Goal: Task Accomplishment & Management: Manage account settings

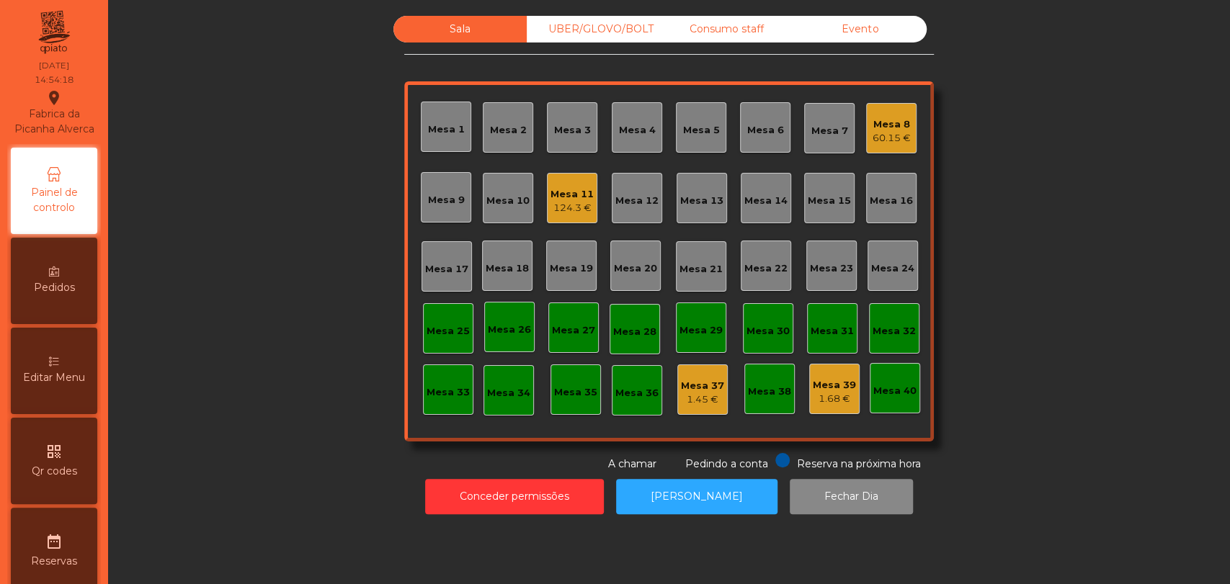
click at [71, 401] on div "Editar Menu" at bounding box center [54, 371] width 86 height 86
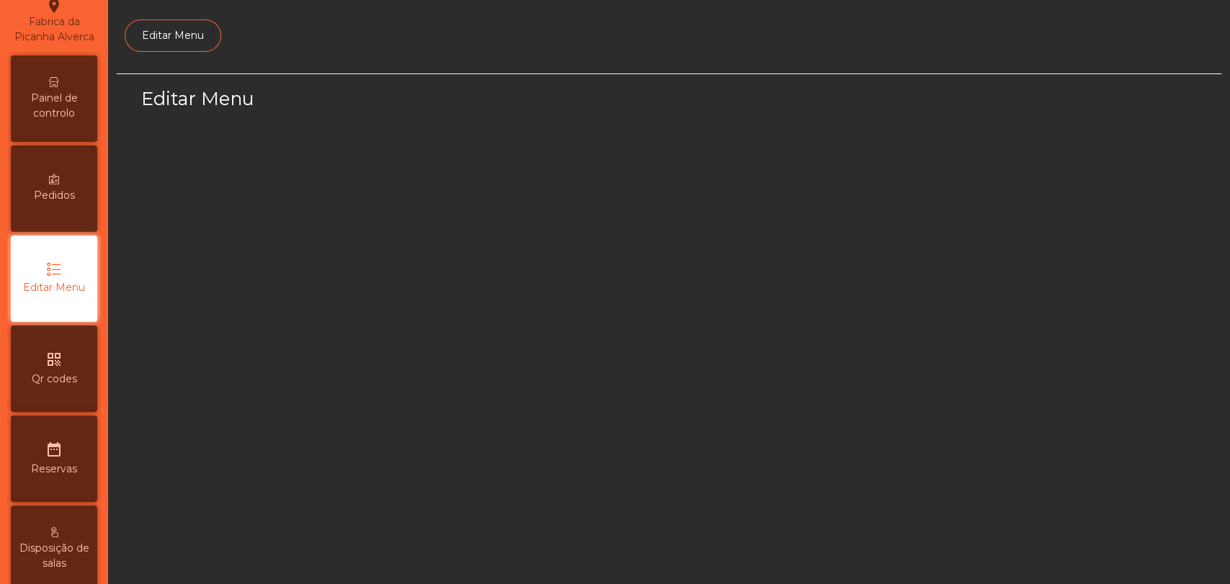
select select "*"
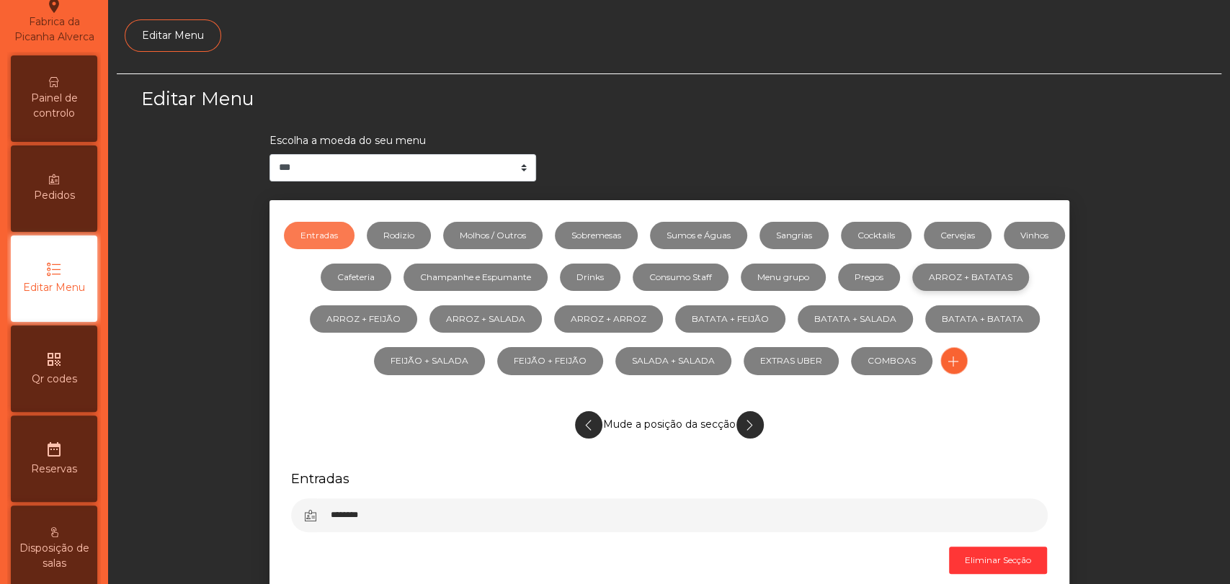
scroll to position [94, 0]
click at [479, 243] on link "Molhos / Outros" at bounding box center [492, 235] width 99 height 27
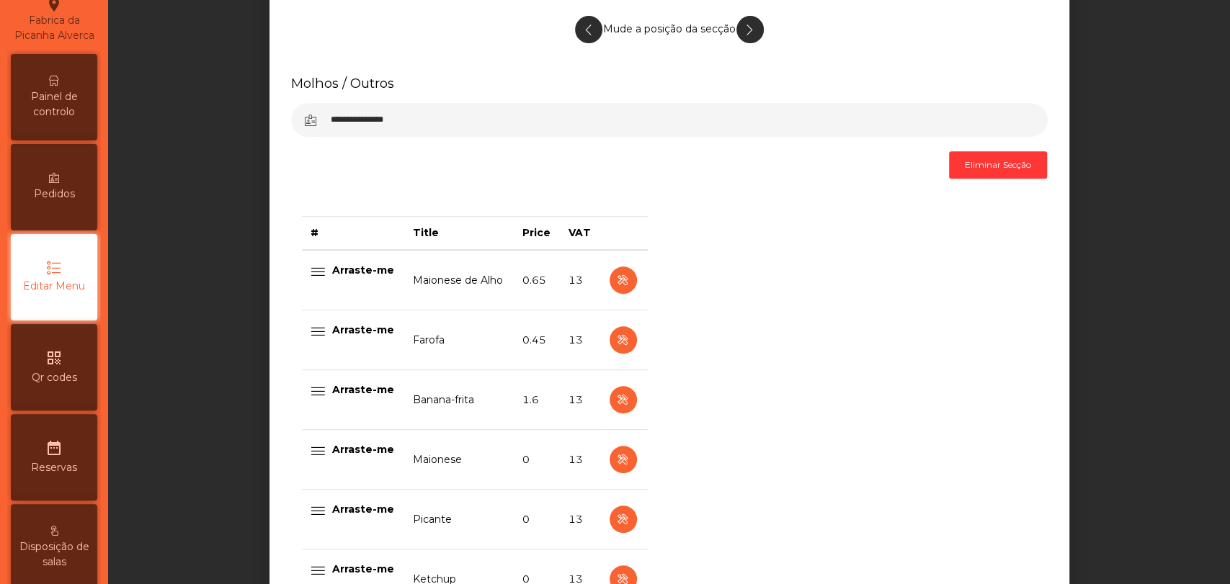
scroll to position [400, 0]
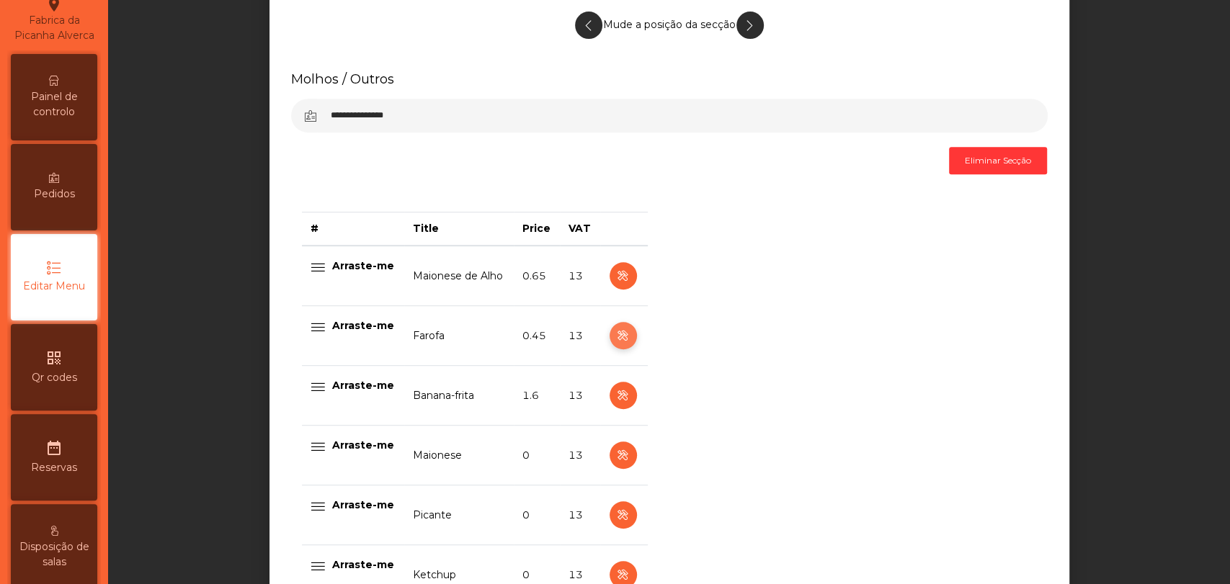
click at [617, 331] on icon "button" at bounding box center [622, 336] width 17 height 18
select select "**"
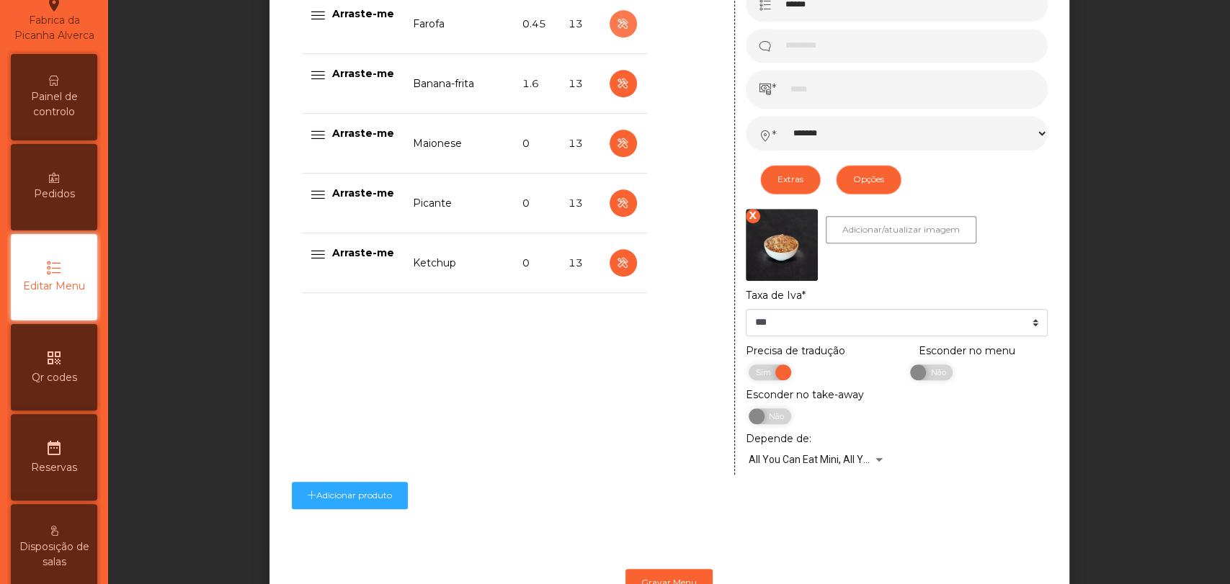
scroll to position [774, 0]
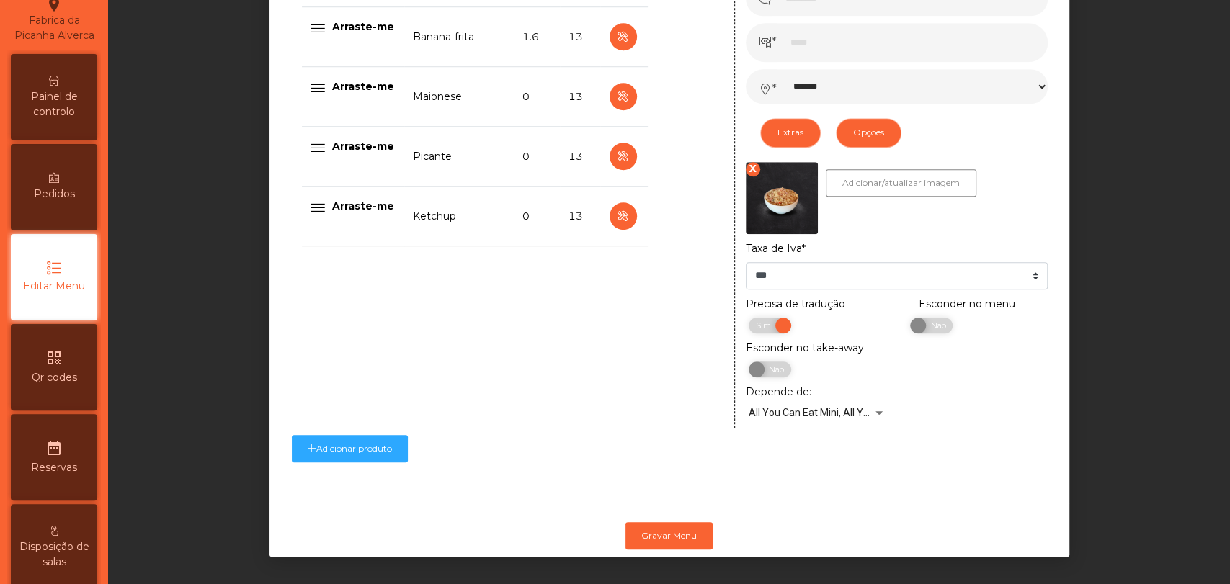
drag, startPoint x: 743, startPoint y: 155, endPoint x: 797, endPoint y: 169, distance: 55.9
click at [749, 162] on div "X" at bounding box center [753, 169] width 14 height 14
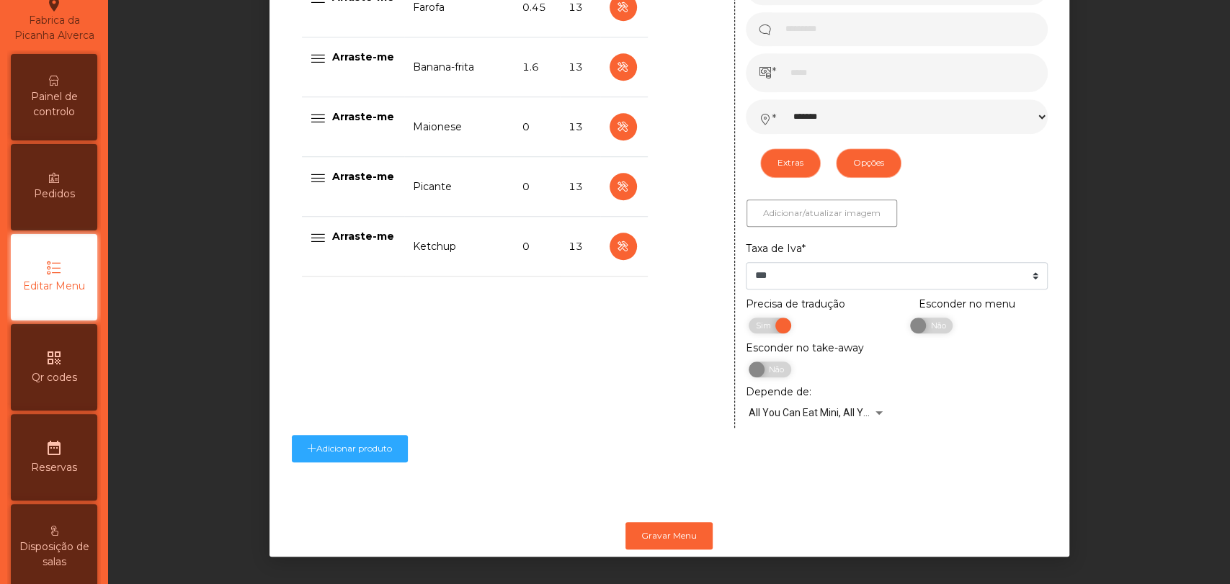
click at [859, 208] on button "Adicionar/atualizar imagem" at bounding box center [821, 213] width 151 height 27
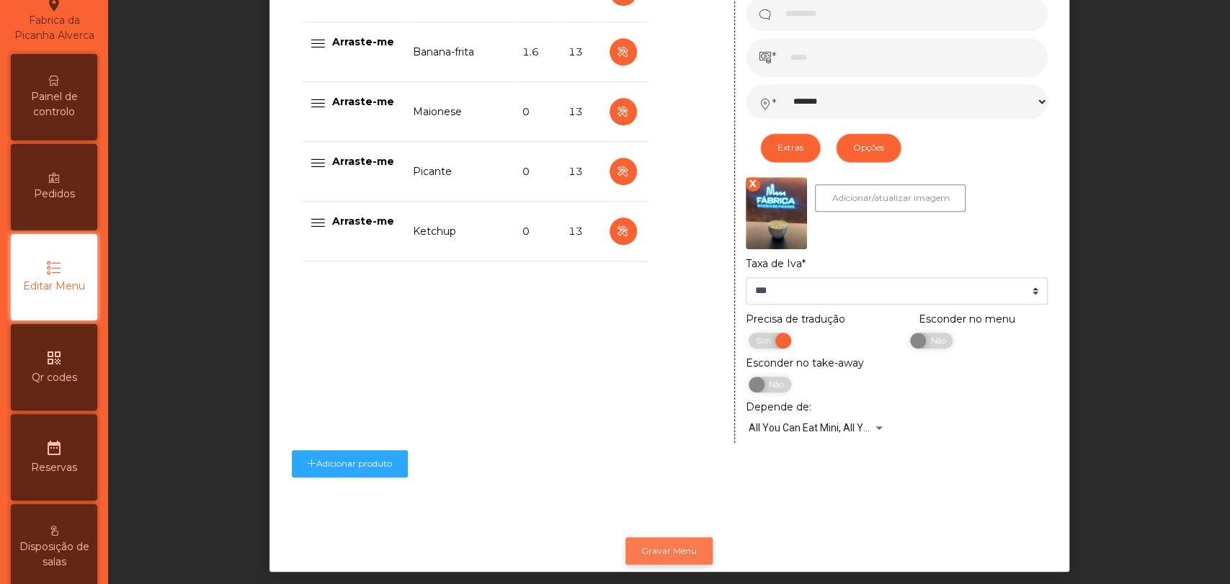
click at [658, 560] on button "Gravar Menu" at bounding box center [668, 550] width 87 height 27
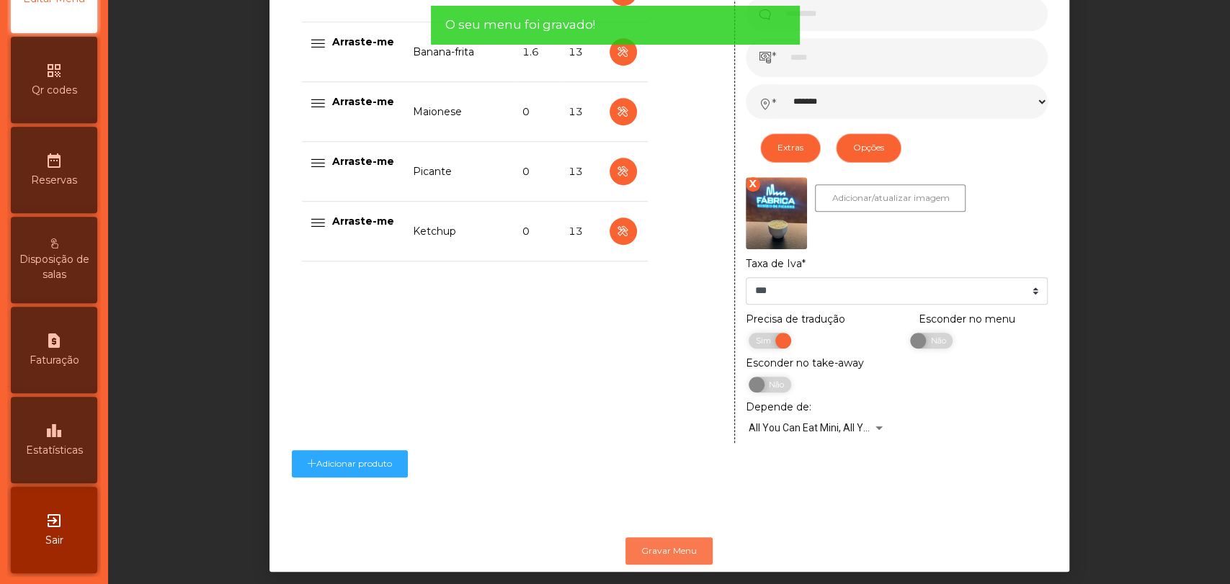
scroll to position [396, 0]
click at [53, 509] on div "exit_to_app Sair" at bounding box center [54, 530] width 86 height 86
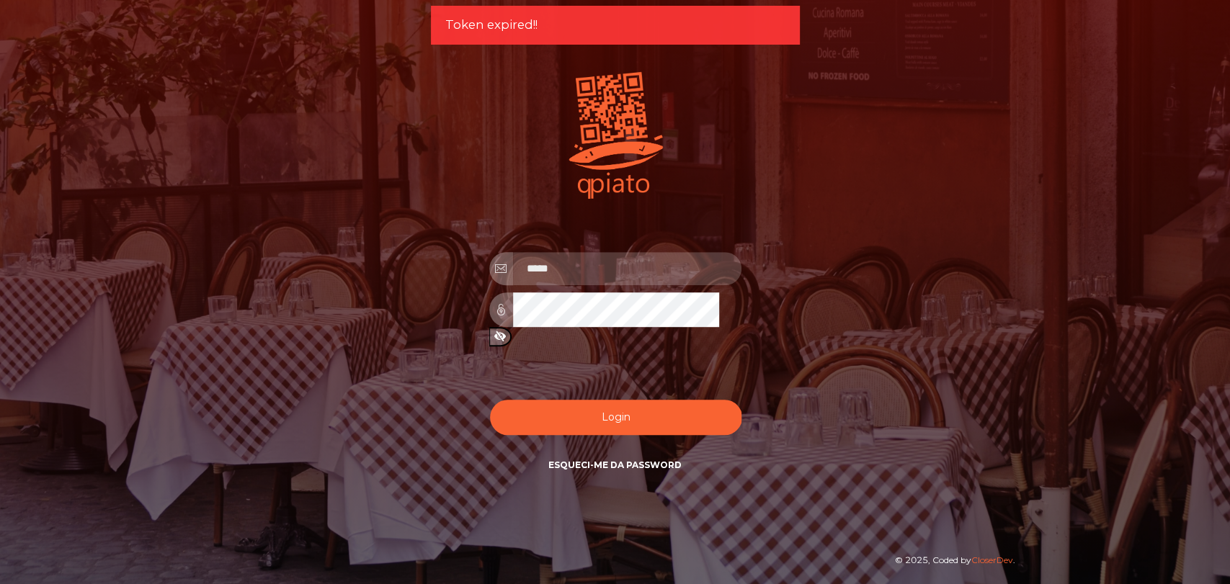
type input "**********"
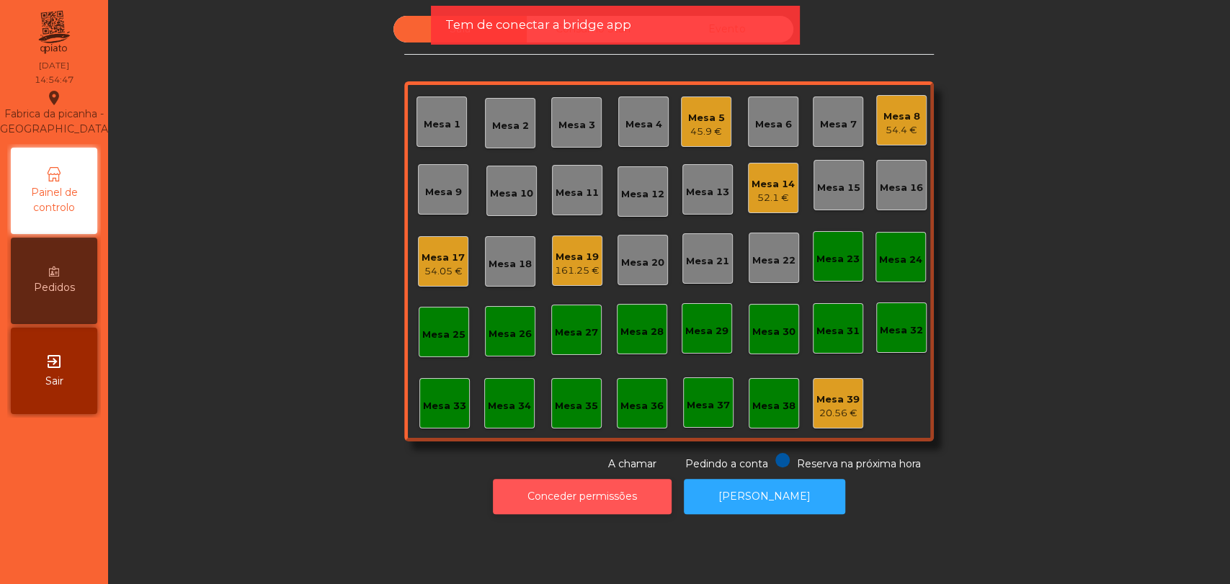
click at [566, 495] on button "Conceder permissões" at bounding box center [582, 496] width 179 height 35
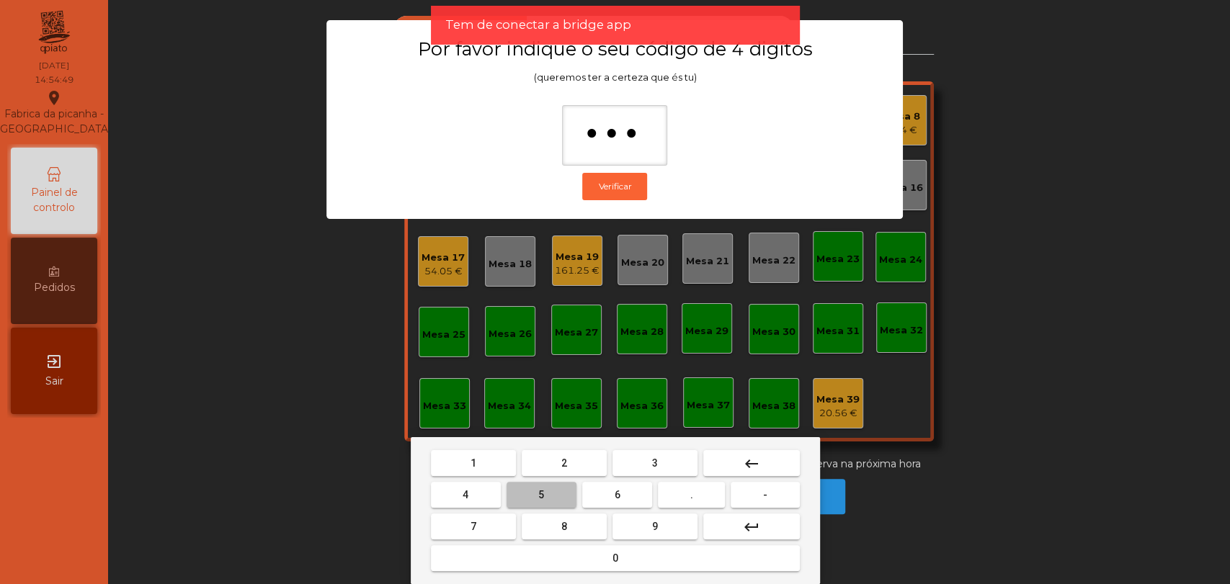
type input "****"
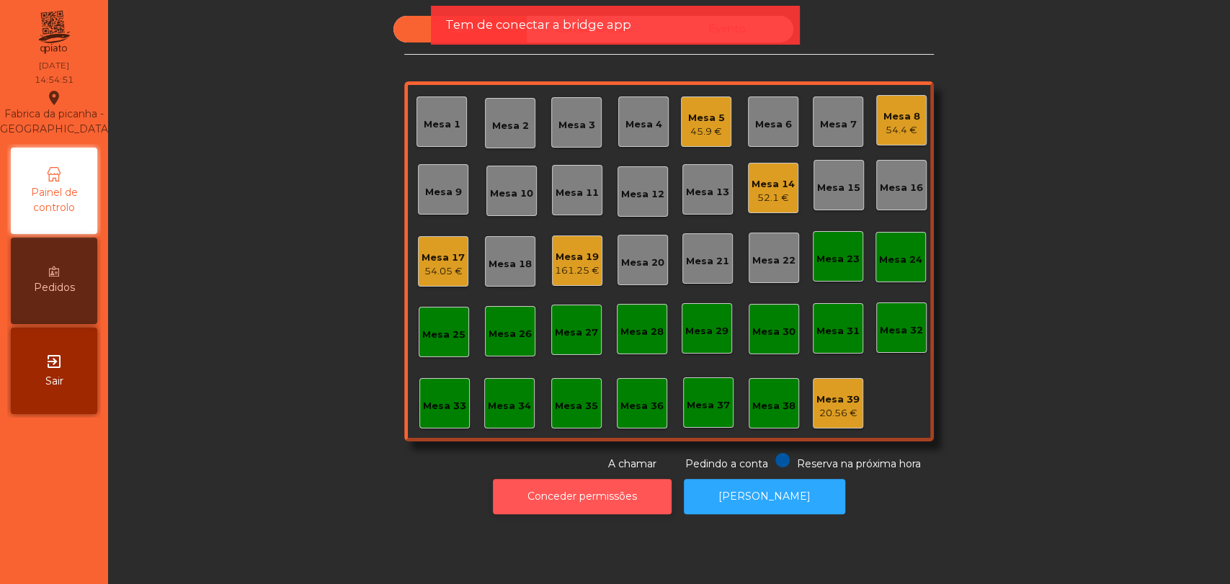
click at [588, 491] on button "Conceder permissões" at bounding box center [582, 496] width 179 height 35
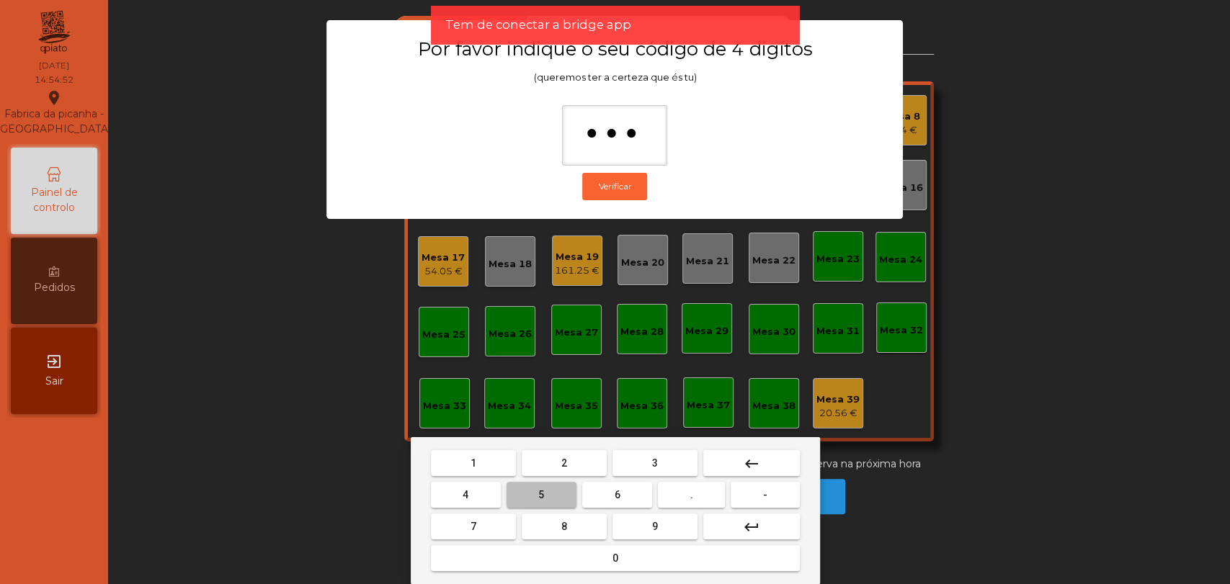
type input "****"
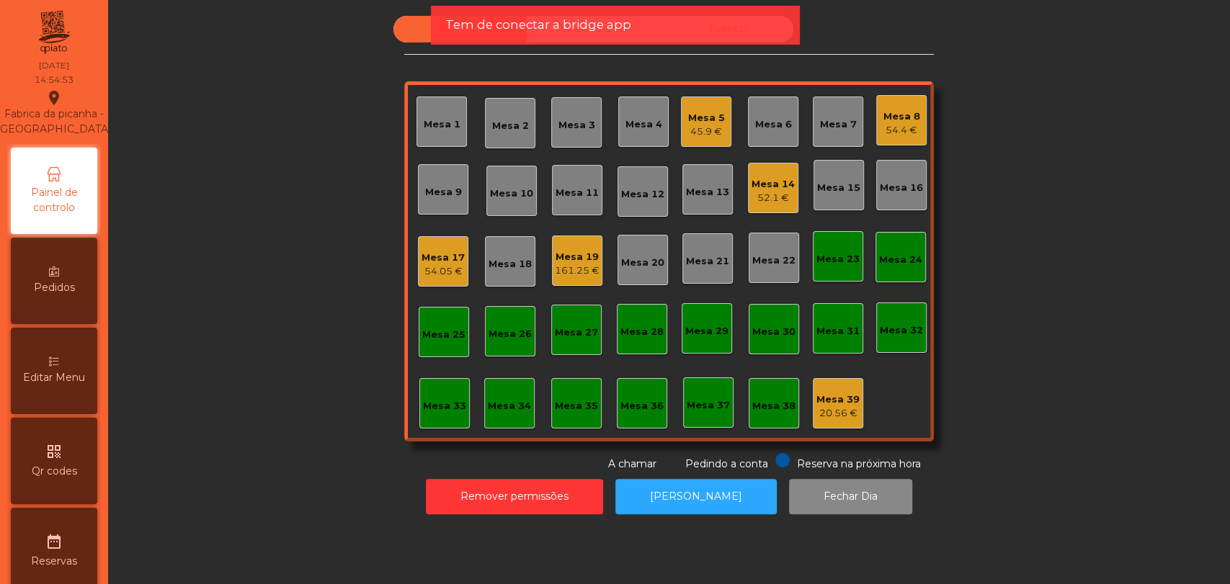
click at [97, 405] on div "Editar Menu" at bounding box center [54, 371] width 86 height 86
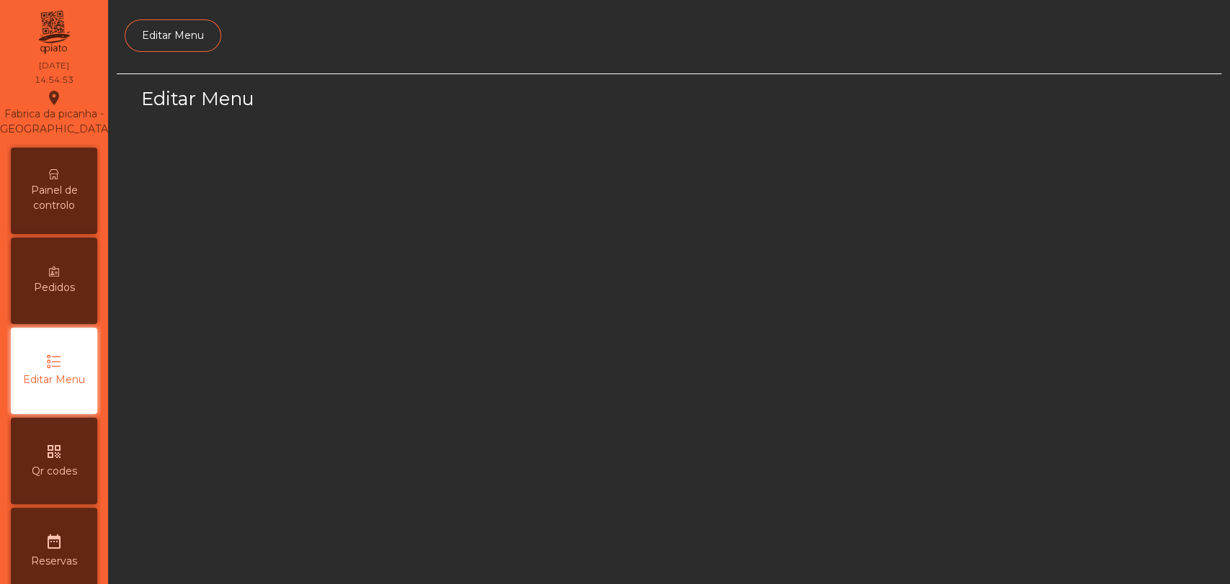
scroll to position [94, 0]
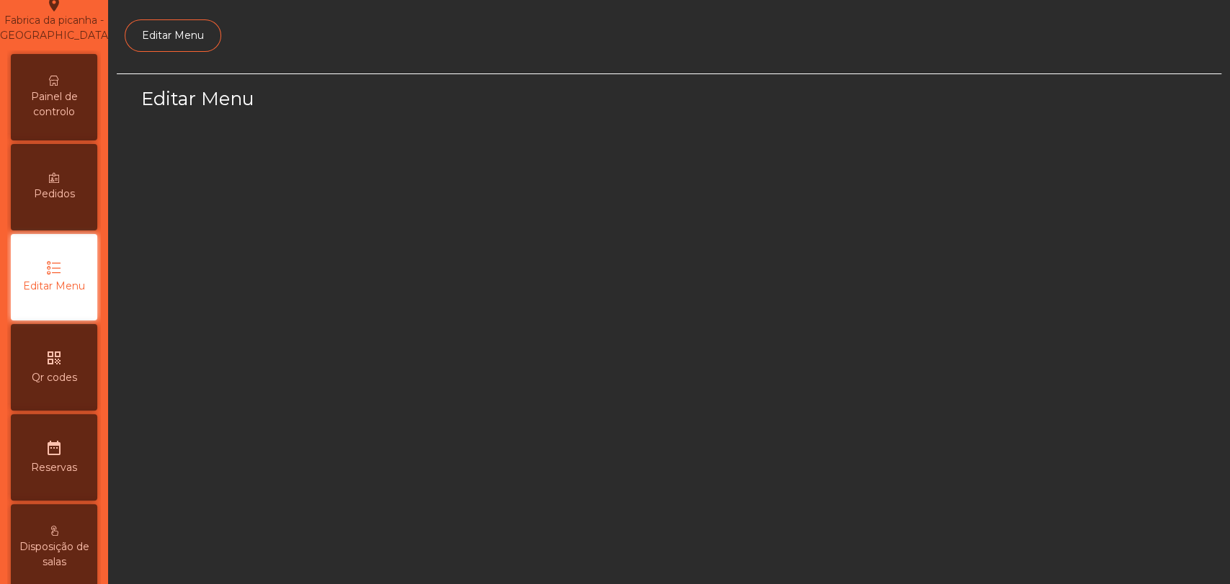
select select "*"
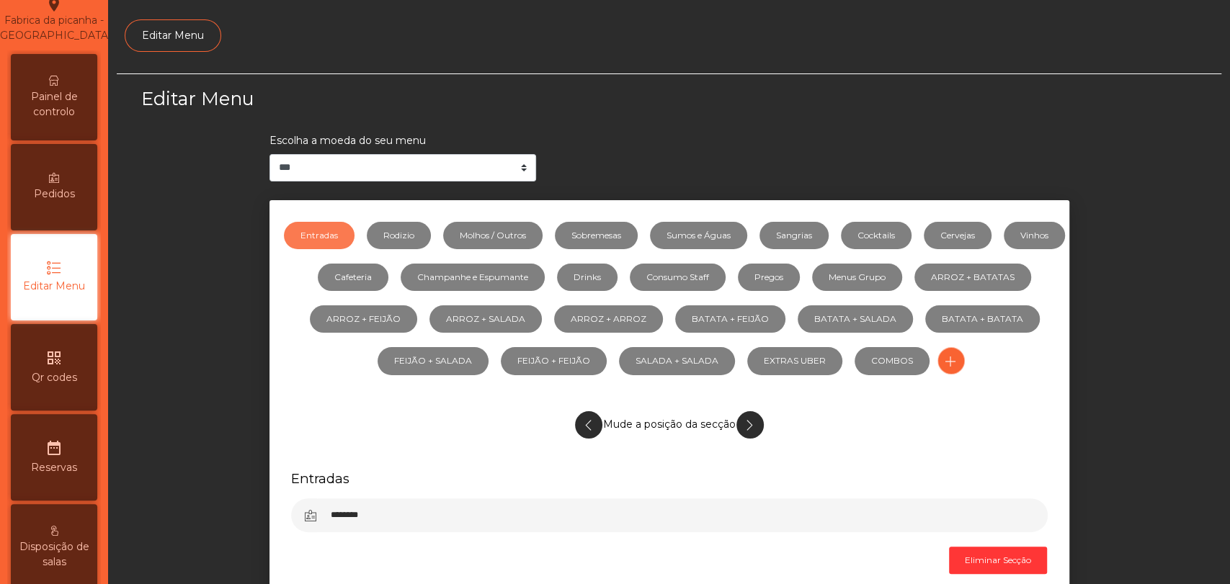
click at [524, 256] on li "Champanhe e Espumante" at bounding box center [467, 277] width 156 height 42
click at [524, 241] on link "Molhos / Outros" at bounding box center [492, 235] width 99 height 27
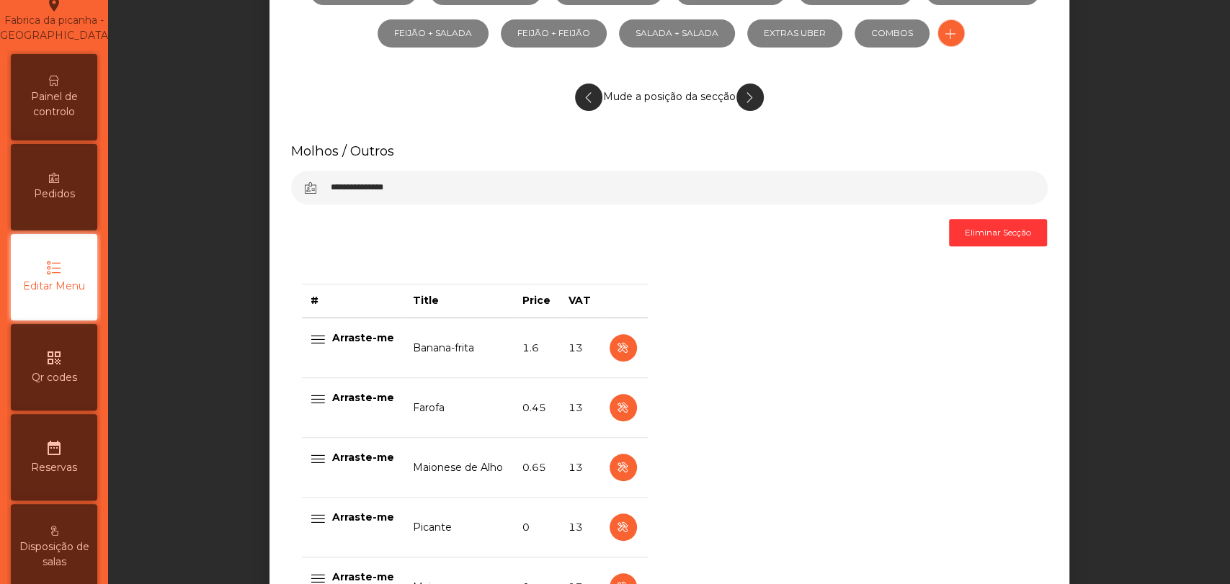
scroll to position [480, 0]
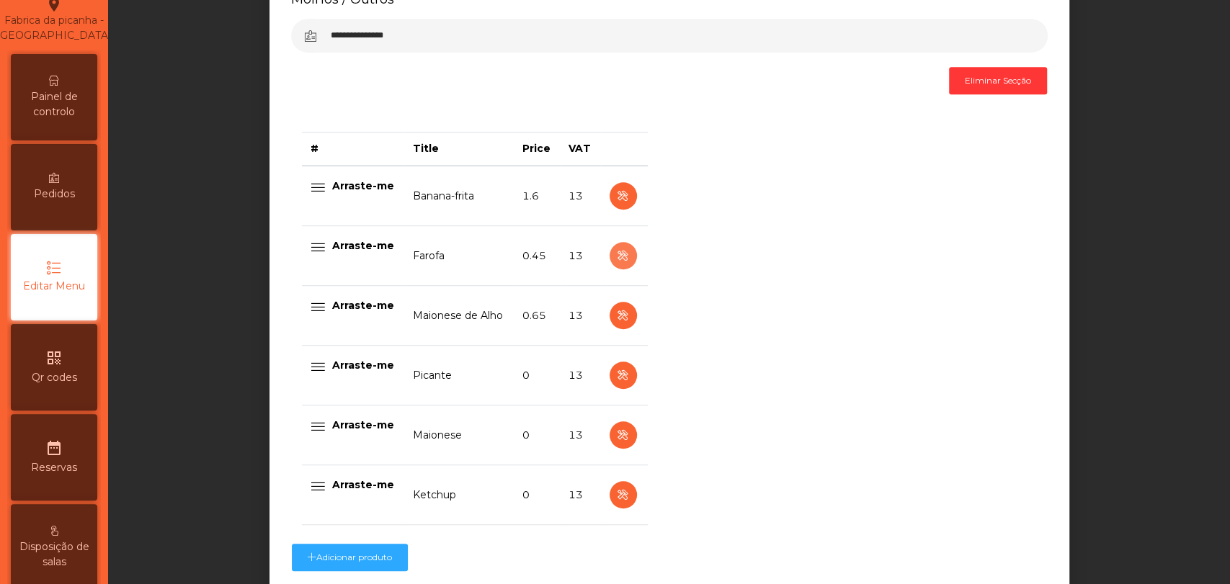
drag, startPoint x: 609, startPoint y: 256, endPoint x: 631, endPoint y: 261, distance: 22.7
click at [614, 257] on icon "button" at bounding box center [622, 256] width 17 height 18
select select "**"
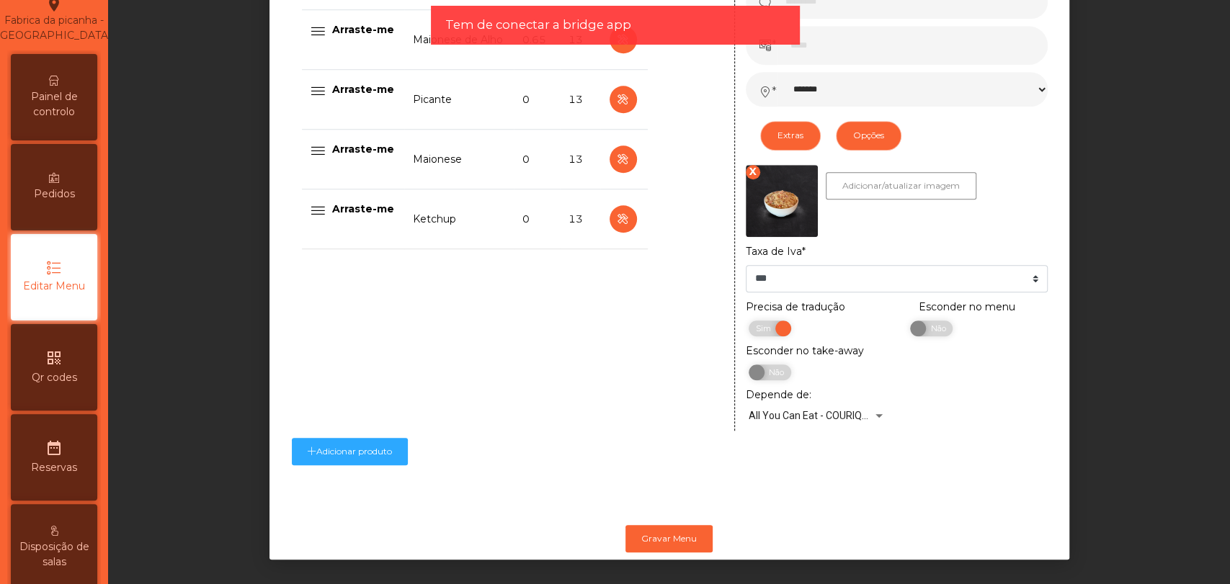
scroll to position [774, 0]
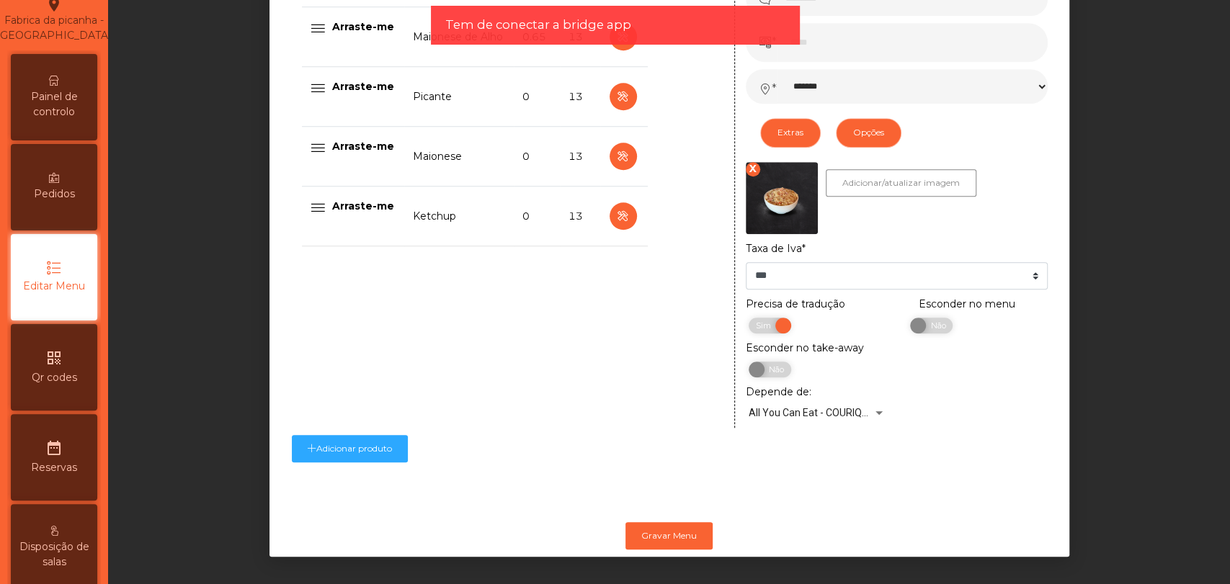
click at [746, 162] on div "X" at bounding box center [753, 169] width 14 height 14
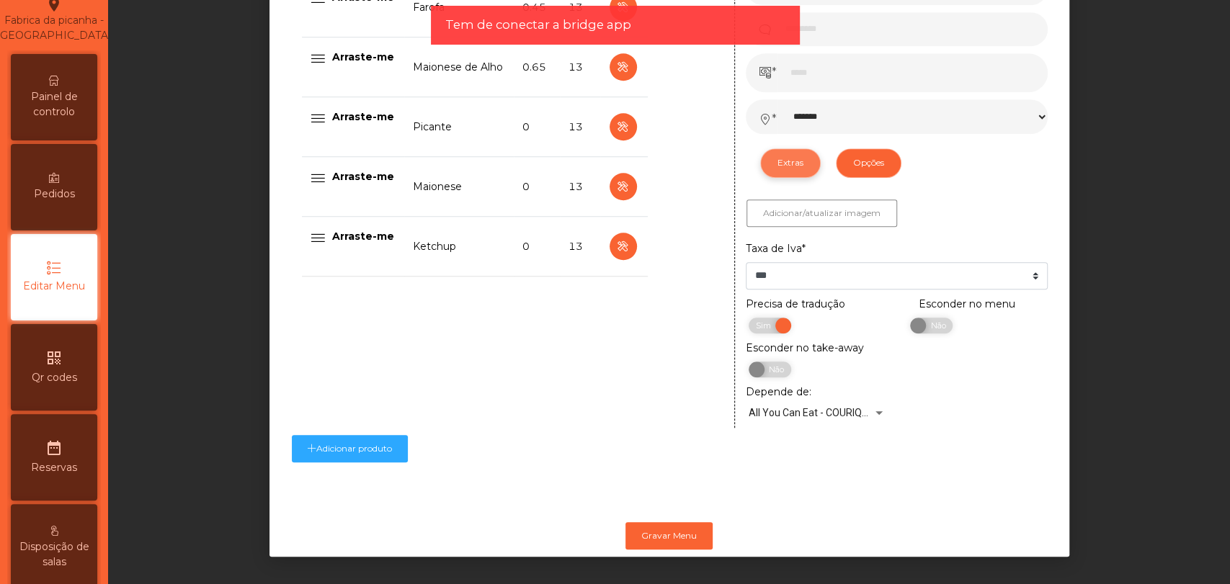
scroll to position [743, 0]
click at [812, 200] on button "Adicionar/atualizar imagem" at bounding box center [821, 213] width 151 height 27
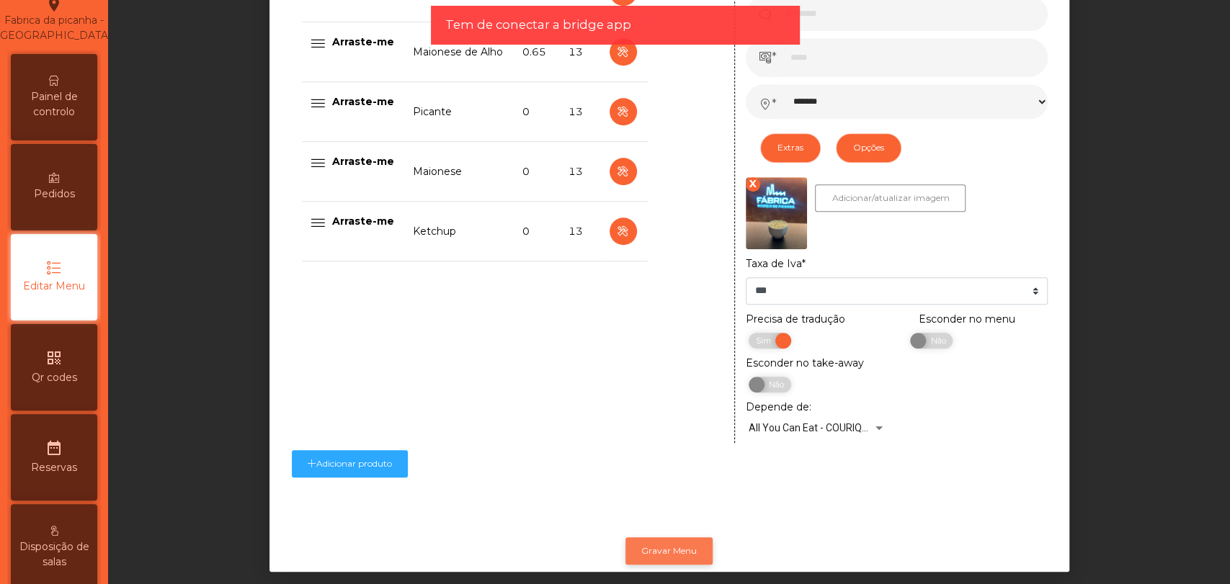
click at [667, 550] on button "Gravar Menu" at bounding box center [668, 550] width 87 height 27
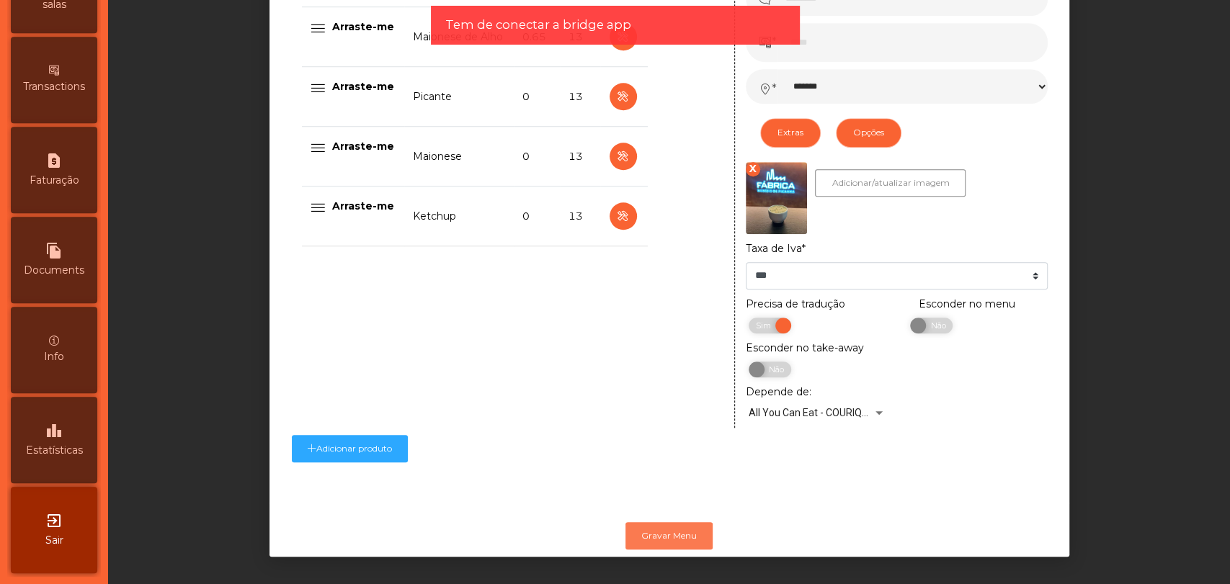
scroll to position [666, 0]
click at [55, 516] on icon "exit_to_app" at bounding box center [53, 520] width 17 height 17
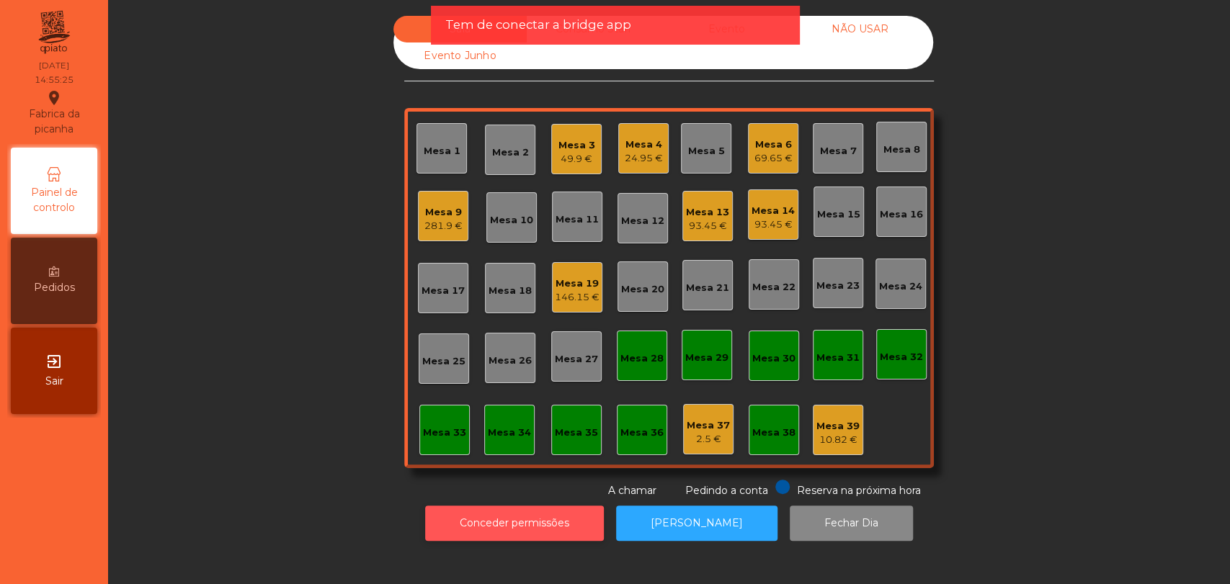
drag, startPoint x: 483, startPoint y: 496, endPoint x: 496, endPoint y: 512, distance: 20.6
click at [485, 498] on div "Sala Consumo Staff Evento NÃO USAR Evento Junho Mesa 1 Mesa 2 Mesa 3 49.9 € Mes…" at bounding box center [669, 282] width 1104 height 532
click at [496, 514] on button "Conceder permissões" at bounding box center [514, 523] width 179 height 35
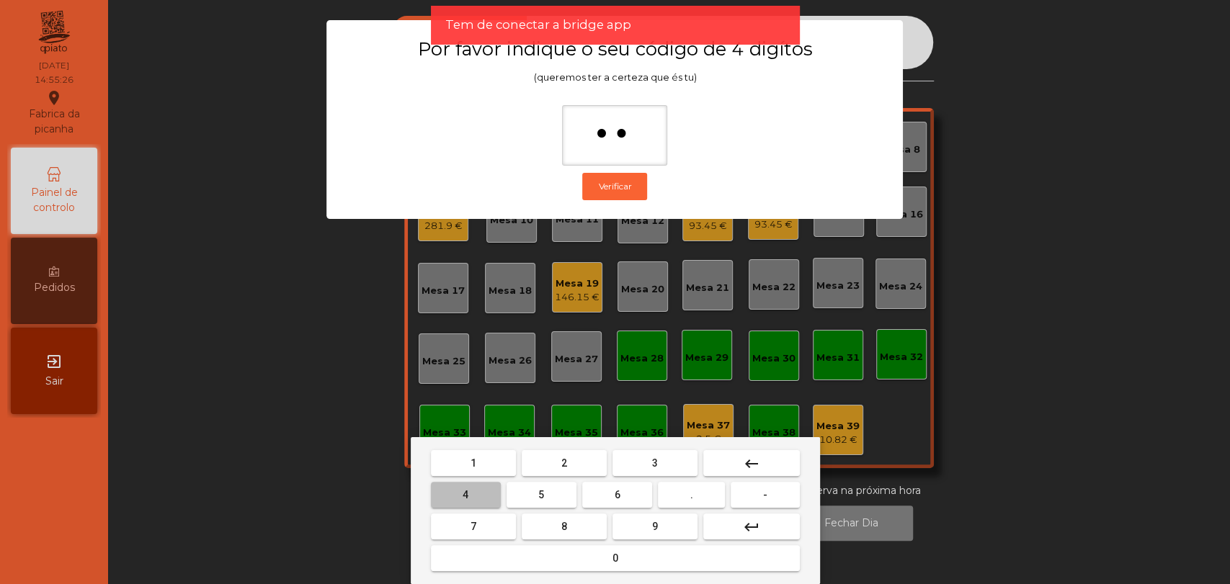
type input "***"
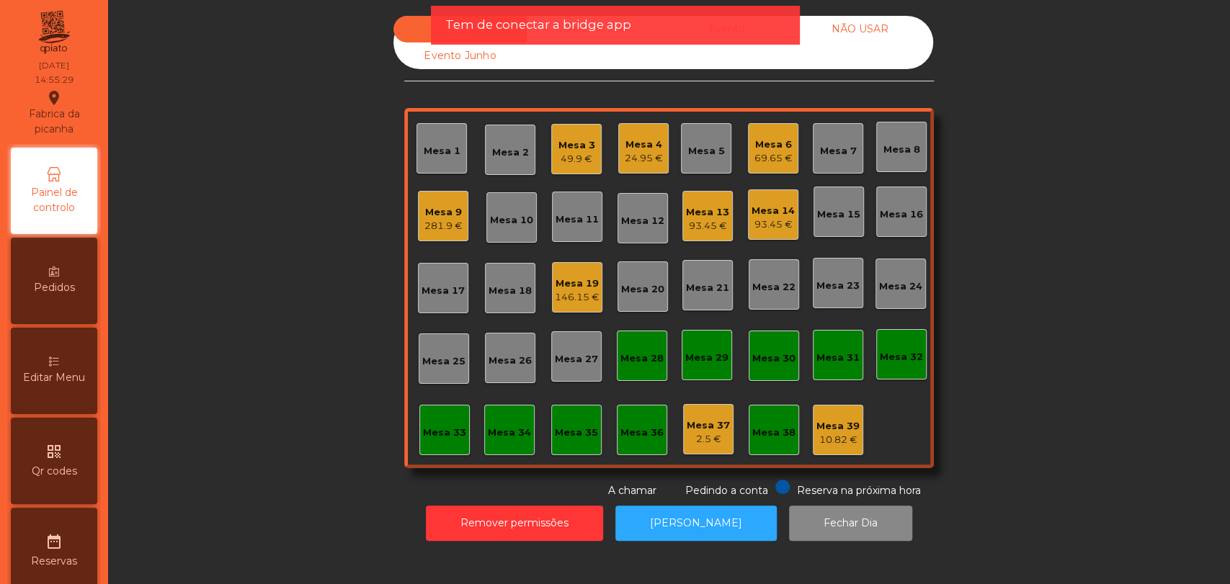
click at [34, 403] on div "Editar Menu" at bounding box center [54, 371] width 86 height 86
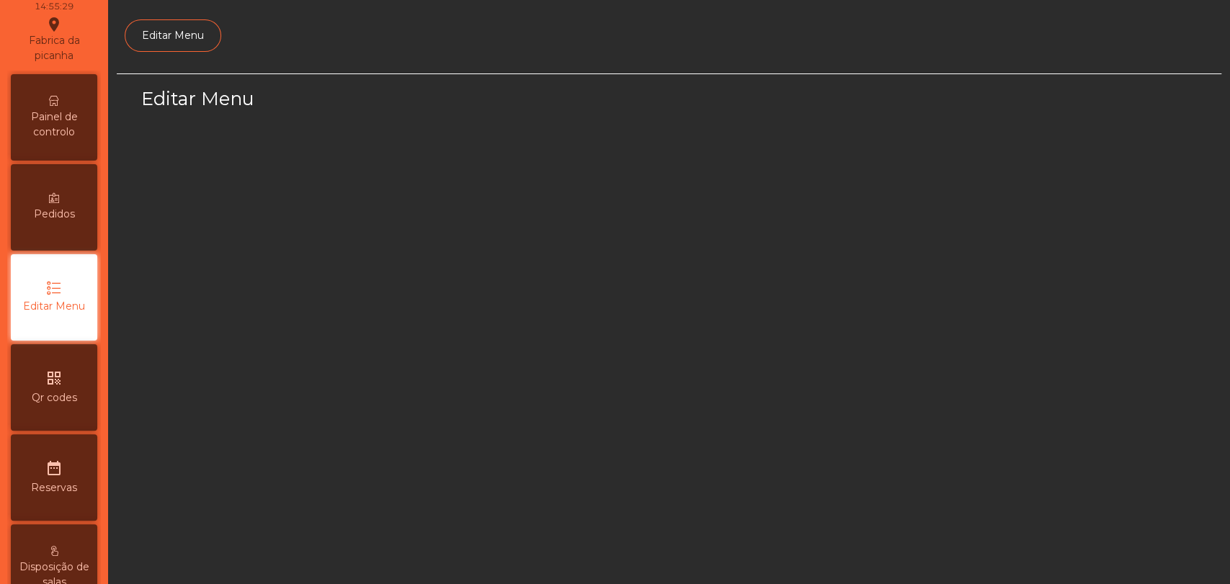
scroll to position [79, 0]
select select "*"
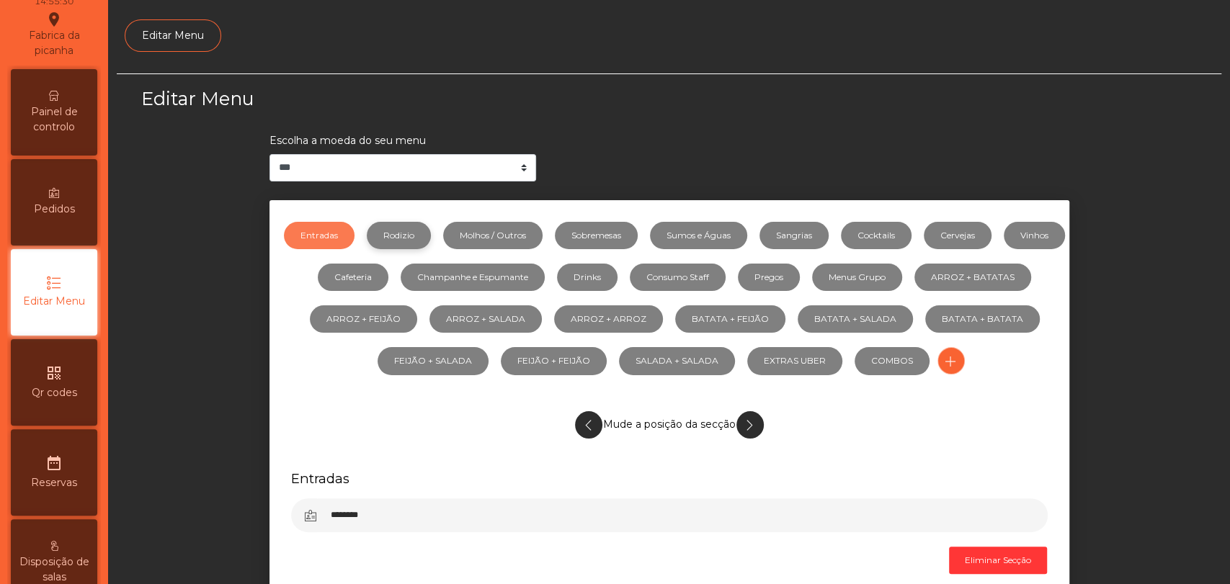
click at [421, 228] on link "Rodizio" at bounding box center [399, 235] width 64 height 27
click at [535, 223] on link "Molhos / Outros" at bounding box center [492, 235] width 99 height 27
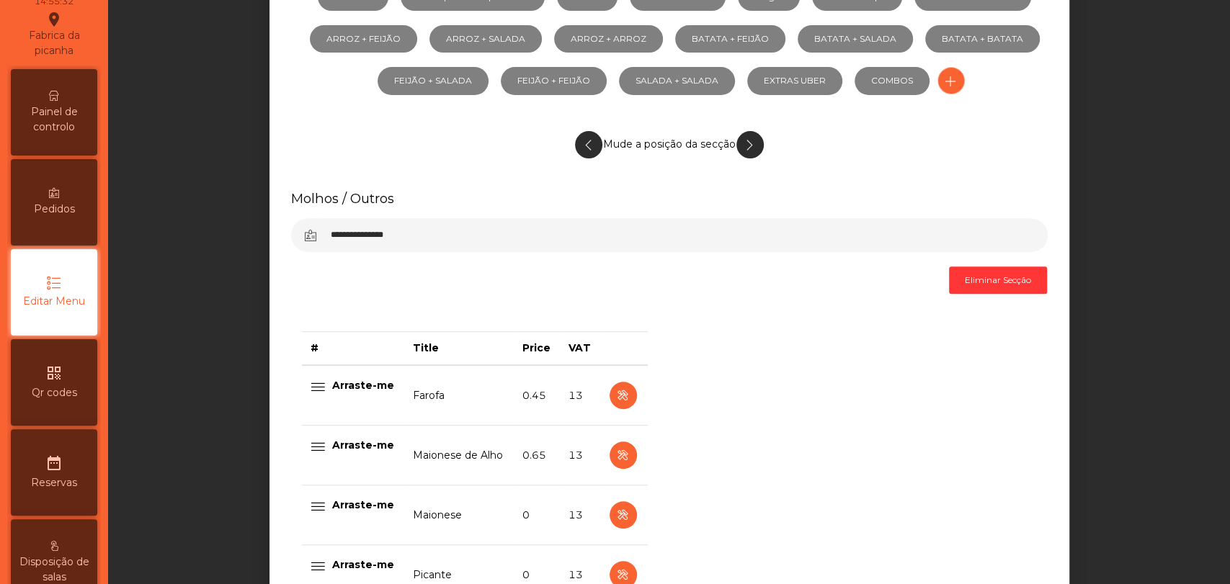
scroll to position [480, 0]
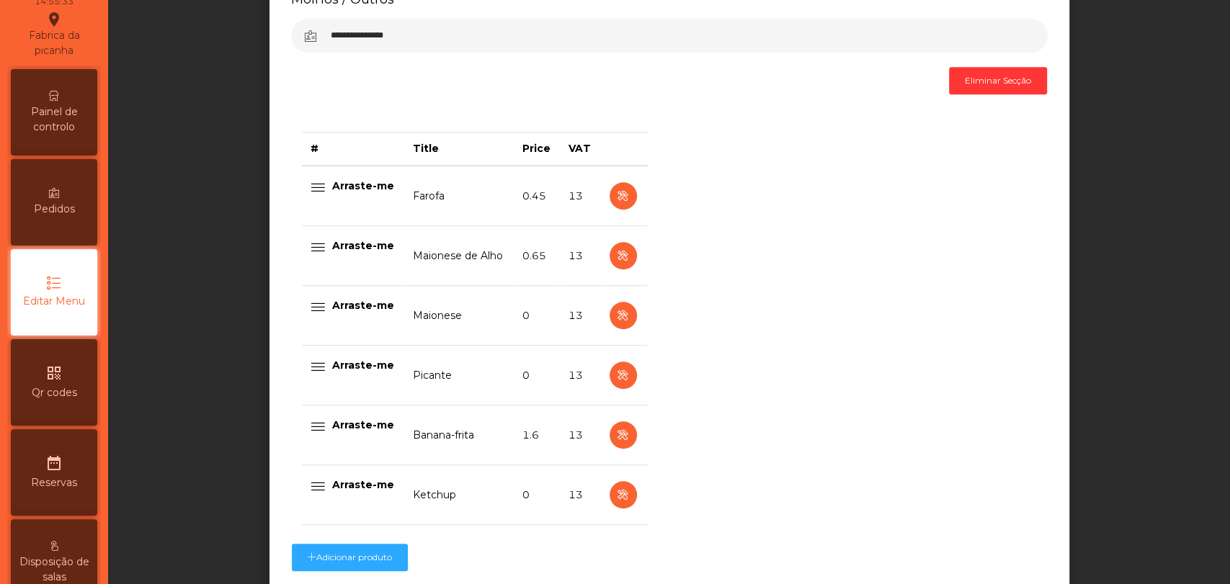
click at [619, 213] on td at bounding box center [623, 196] width 47 height 61
click at [617, 204] on icon "button" at bounding box center [622, 196] width 17 height 18
select select "**"
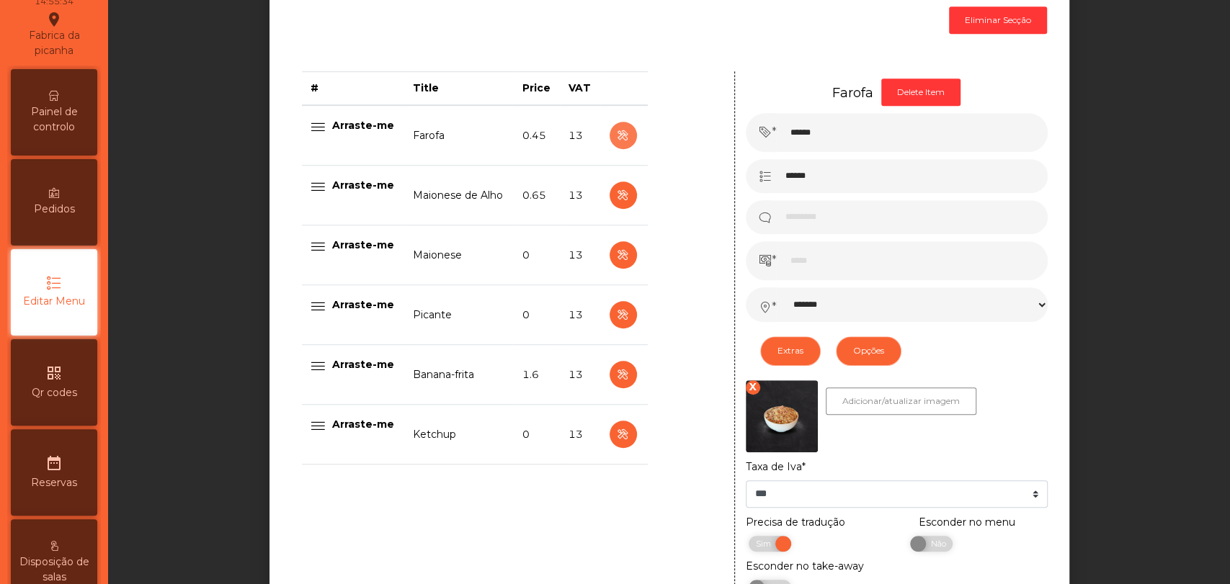
scroll to position [640, 0]
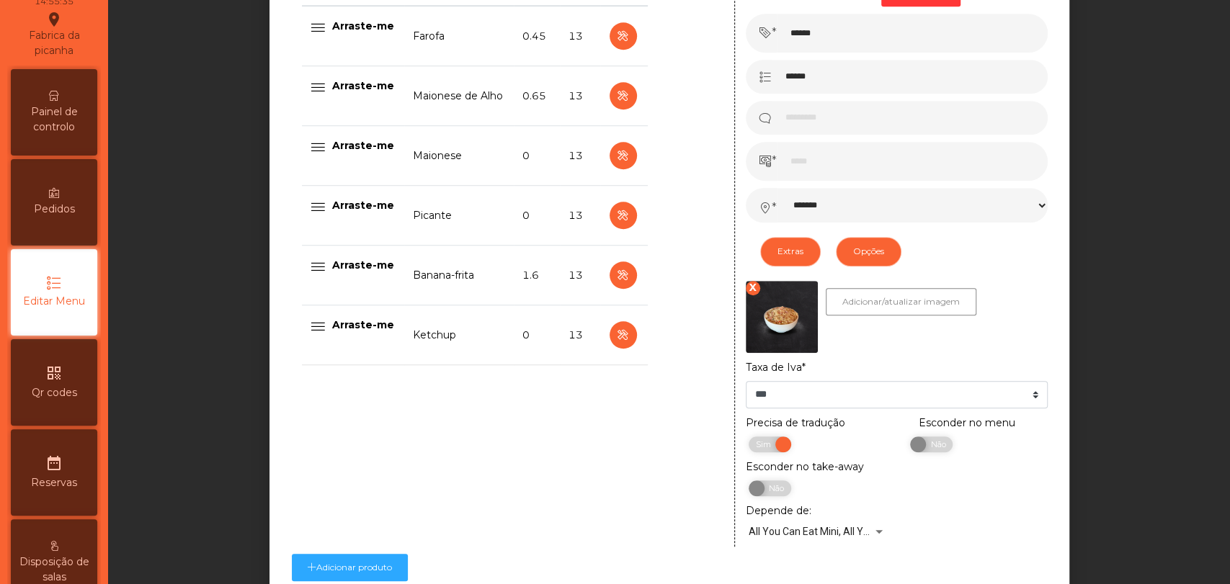
click at [747, 292] on div "X" at bounding box center [753, 288] width 14 height 14
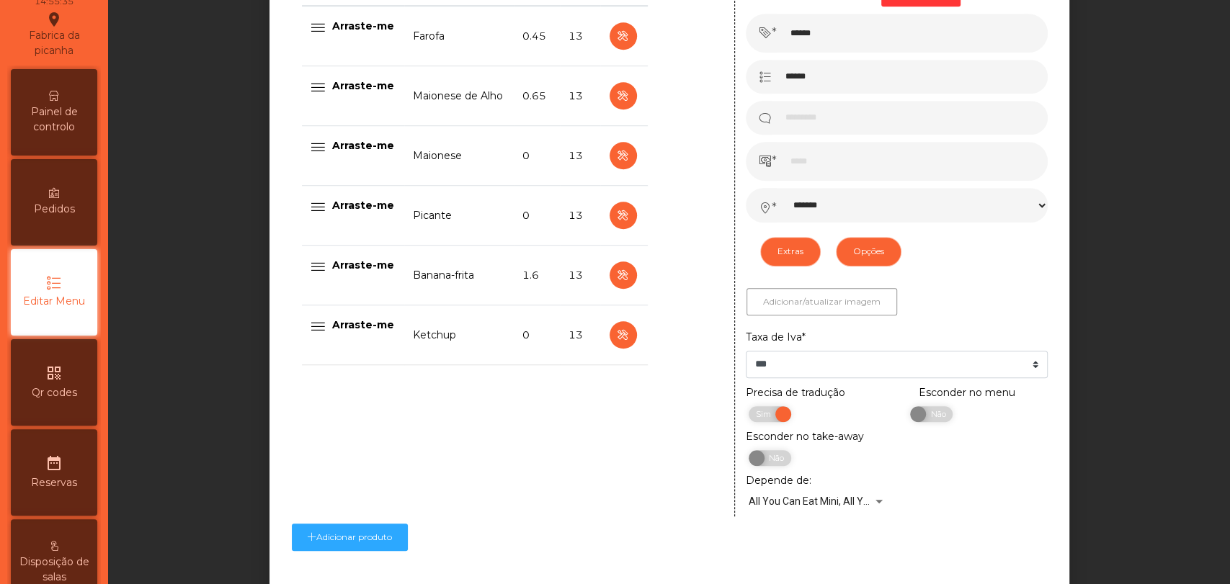
click at [828, 315] on button "Adicionar/atualizar imagem" at bounding box center [821, 301] width 151 height 27
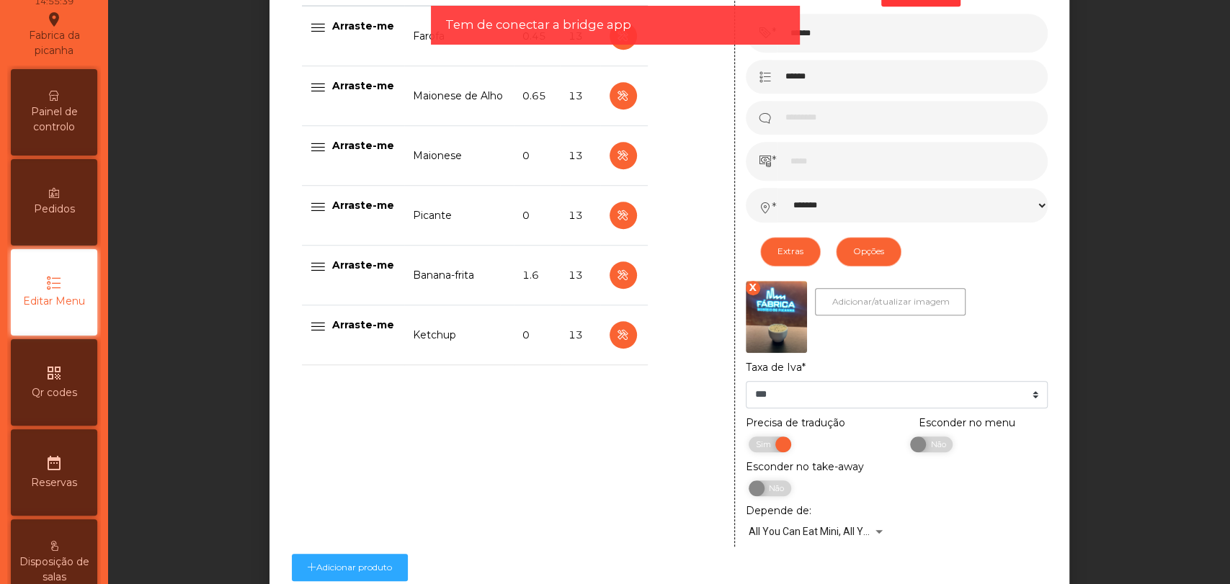
scroll to position [774, 0]
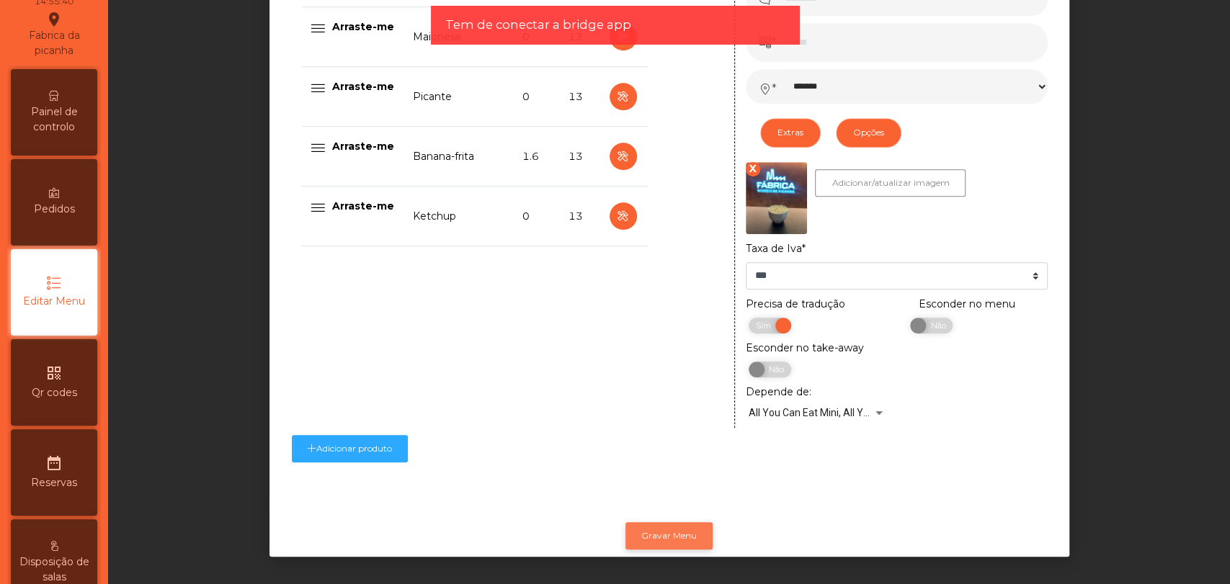
click at [655, 522] on button "Gravar Menu" at bounding box center [668, 535] width 87 height 27
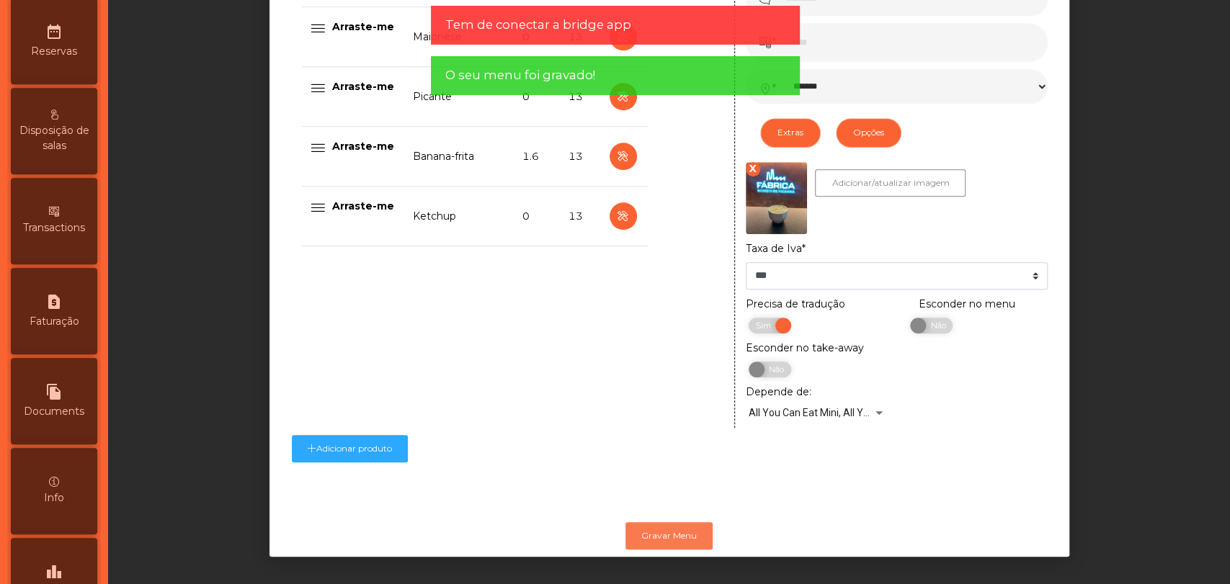
scroll to position [651, 0]
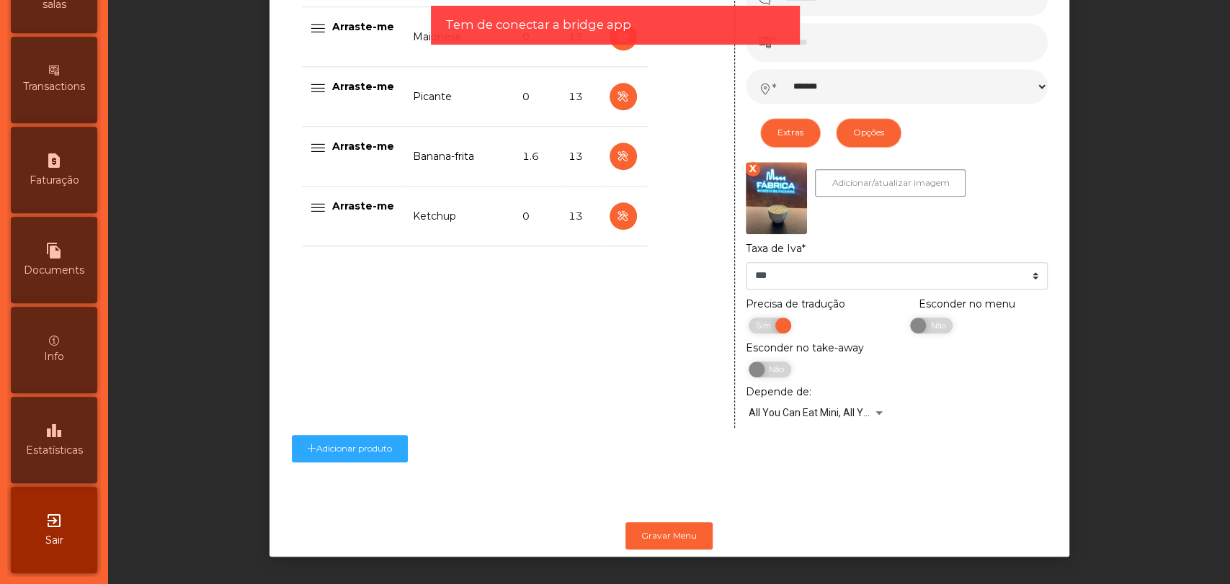
click at [56, 531] on div "exit_to_app Sair" at bounding box center [54, 530] width 86 height 86
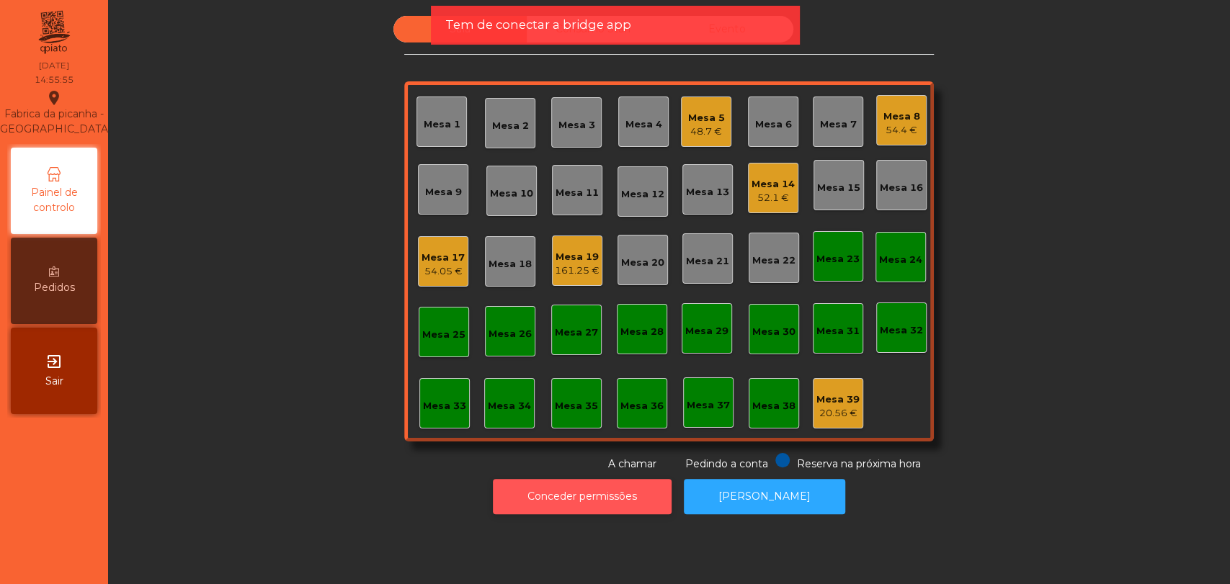
click at [524, 494] on button "Conceder permissões" at bounding box center [582, 496] width 179 height 35
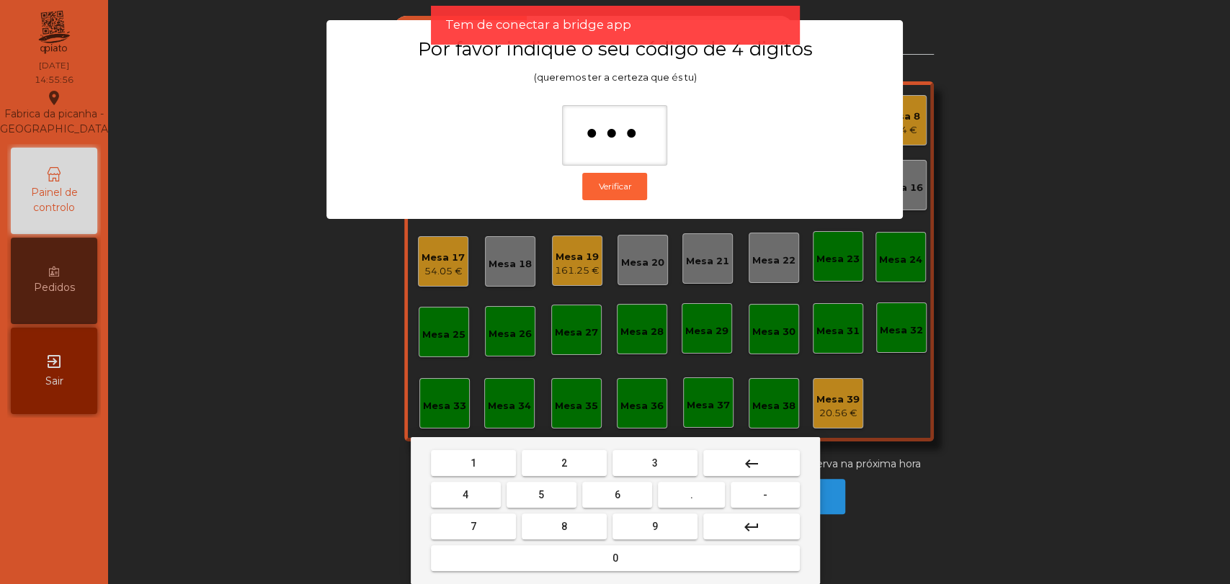
type input "****"
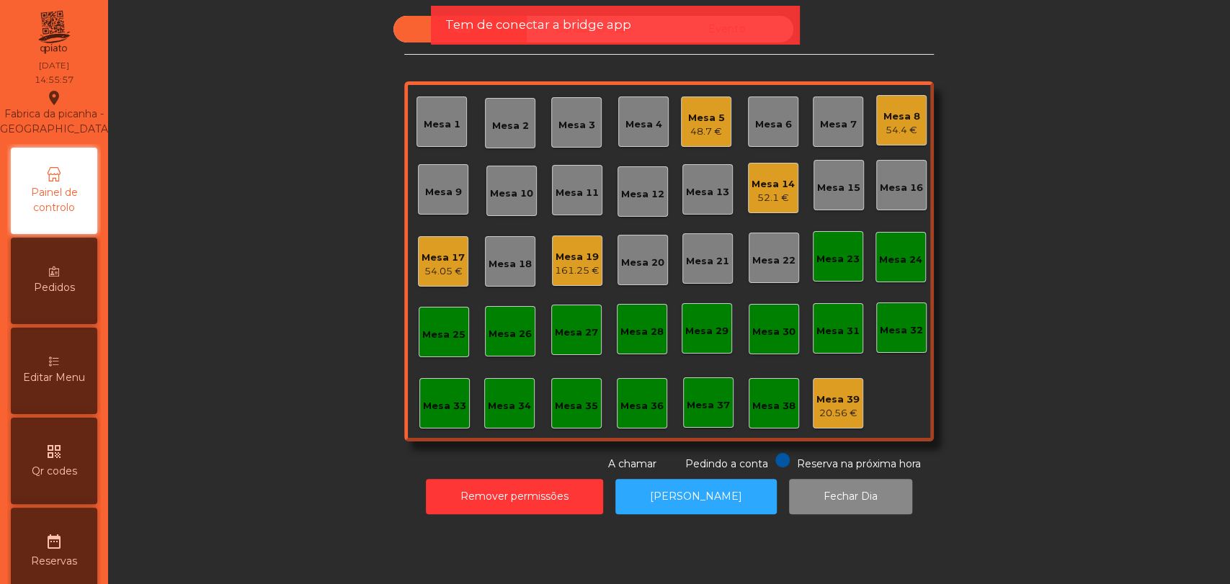
click at [97, 381] on div "Editar Menu" at bounding box center [54, 371] width 86 height 86
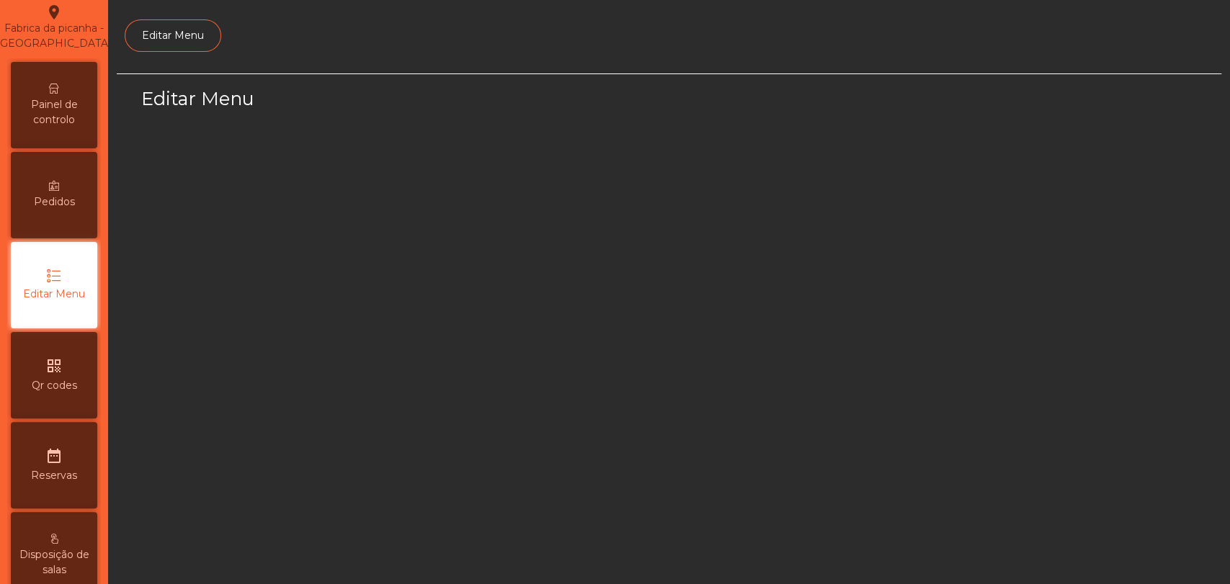
select select "*"
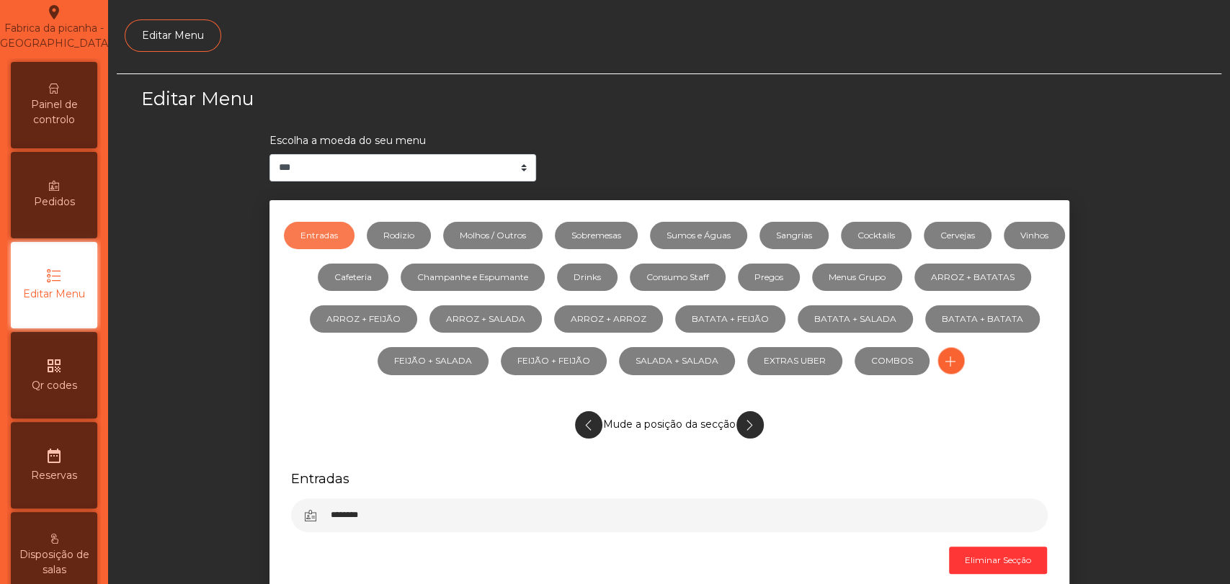
scroll to position [94, 0]
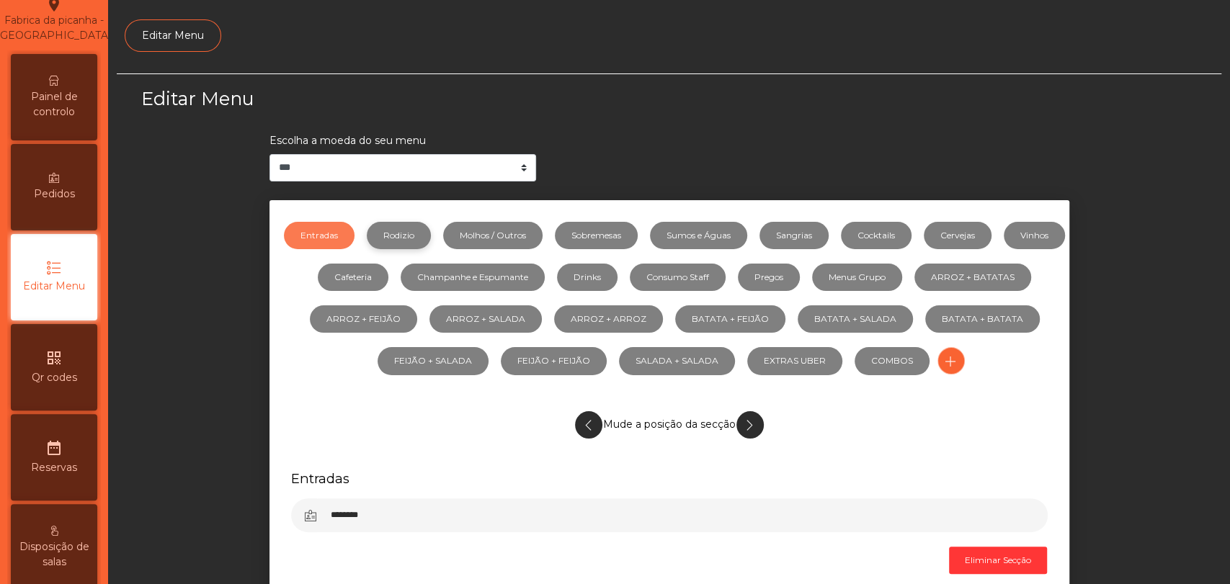
click at [428, 232] on link "Rodizio" at bounding box center [399, 235] width 64 height 27
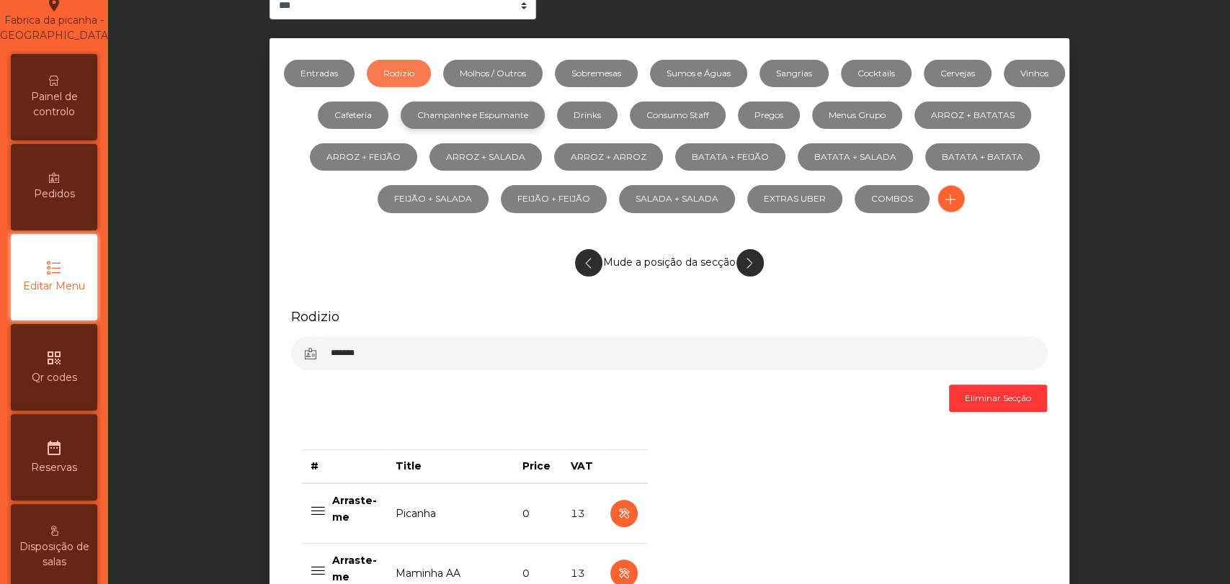
scroll to position [160, 0]
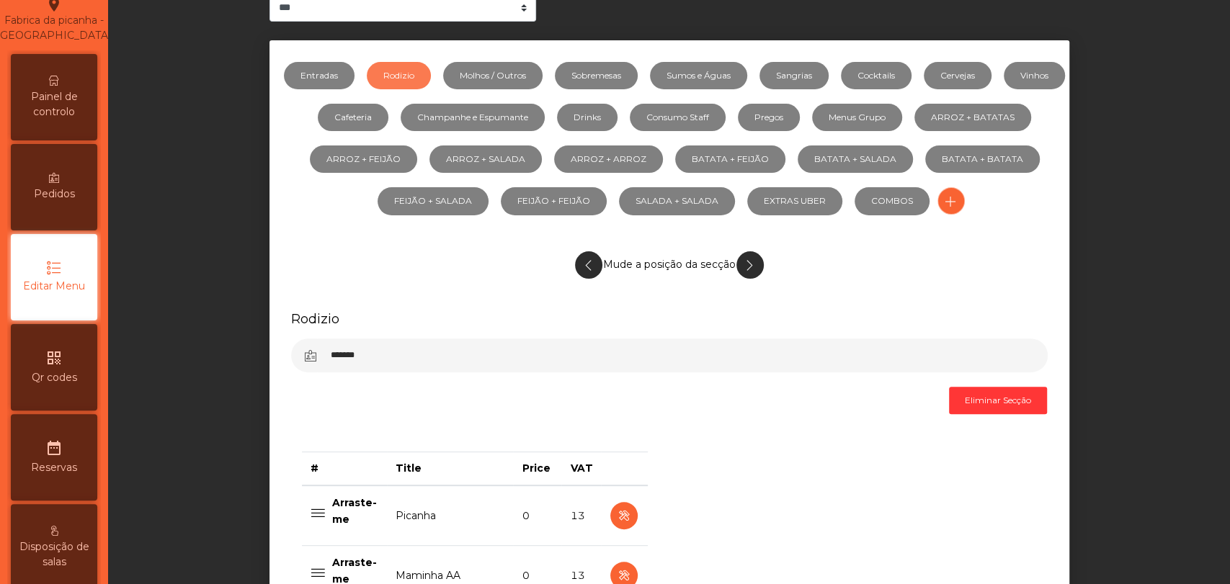
click at [515, 93] on li "Molhos / Outros" at bounding box center [487, 76] width 112 height 42
click at [512, 81] on link "Molhos / Outros" at bounding box center [492, 75] width 99 height 27
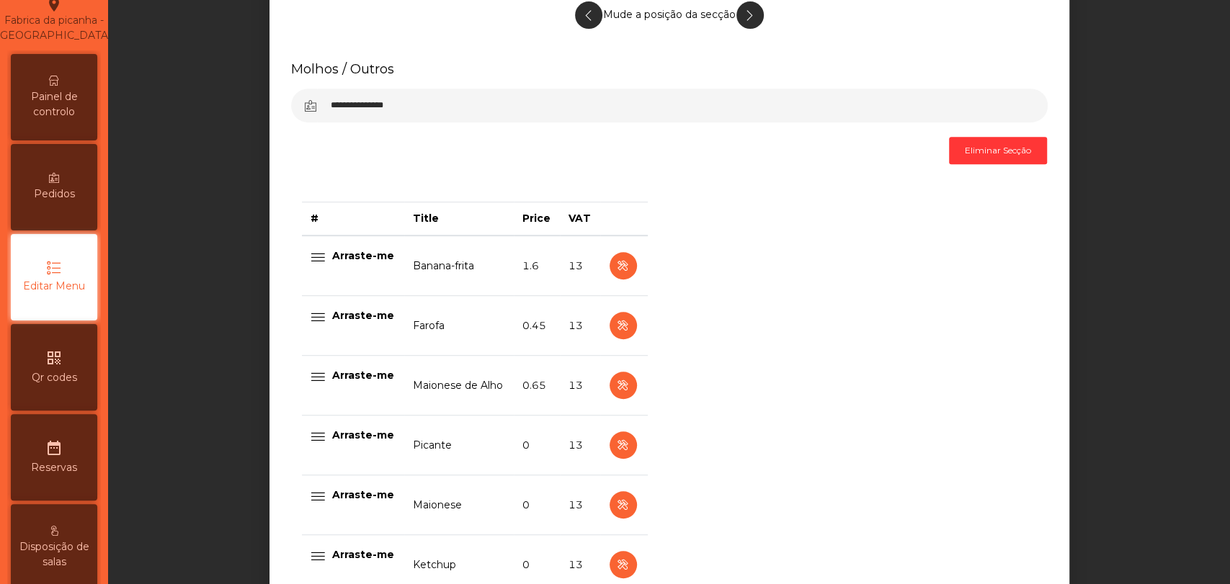
scroll to position [601, 0]
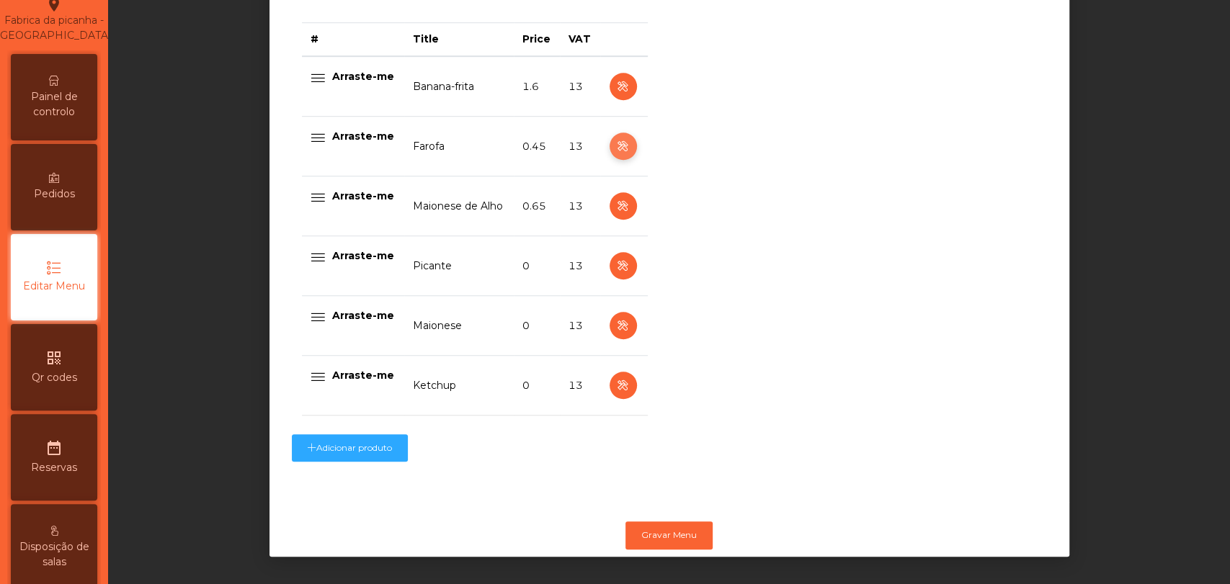
click at [614, 143] on icon "button" at bounding box center [622, 147] width 17 height 18
select select "**"
